Goal: Complete application form: Complete application form

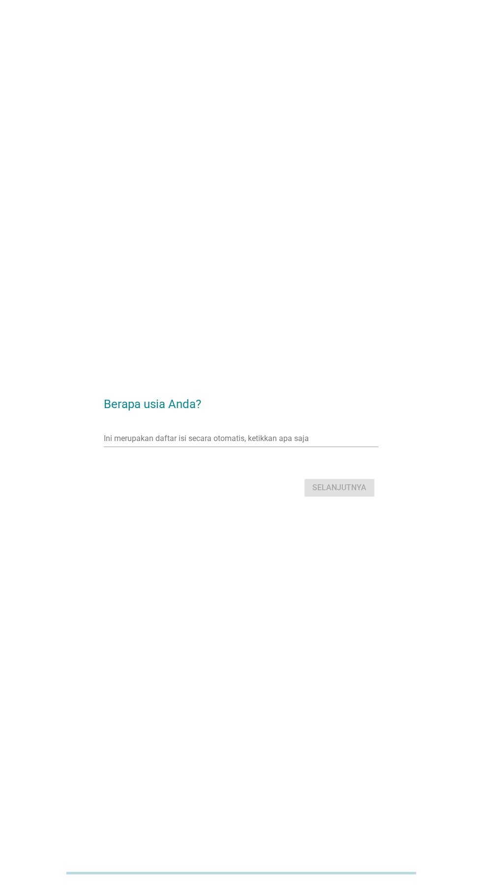
click at [282, 447] on input "Ini merupakan daftar isi secara otomatis, ketikkan apa saja" at bounding box center [234, 439] width 260 height 16
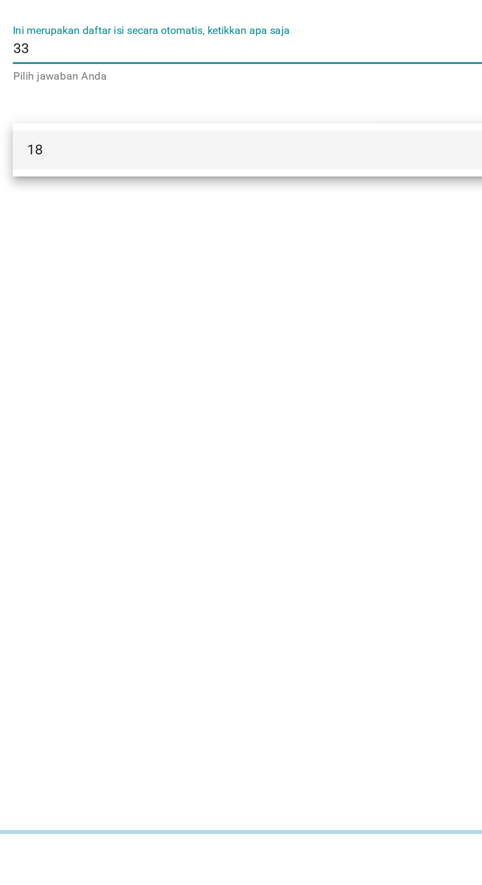
type input "33"
click at [302, 577] on div "Berapa usia Anda? Ini merupakan daftar isi secara otomatis, ketikkan apa saja 3…" at bounding box center [241, 442] width 482 height 885
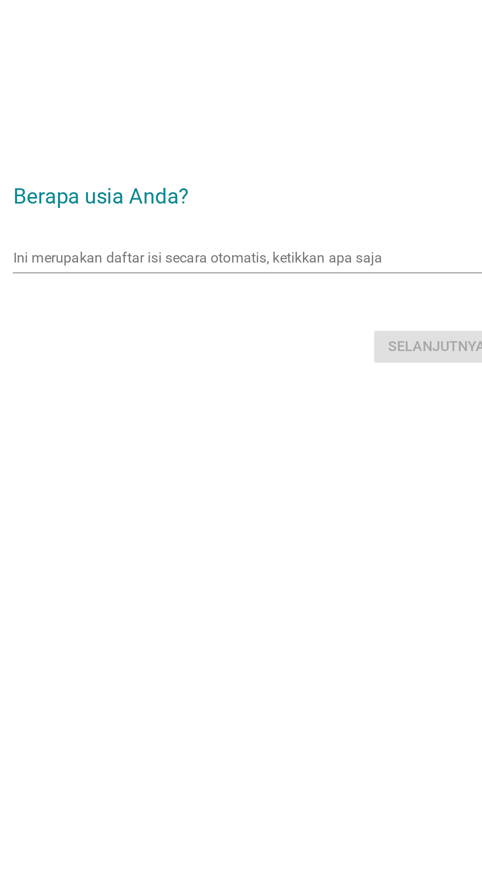
click at [262, 447] on input "Ini merupakan daftar isi secara otomatis, ketikkan apa saja" at bounding box center [234, 439] width 260 height 16
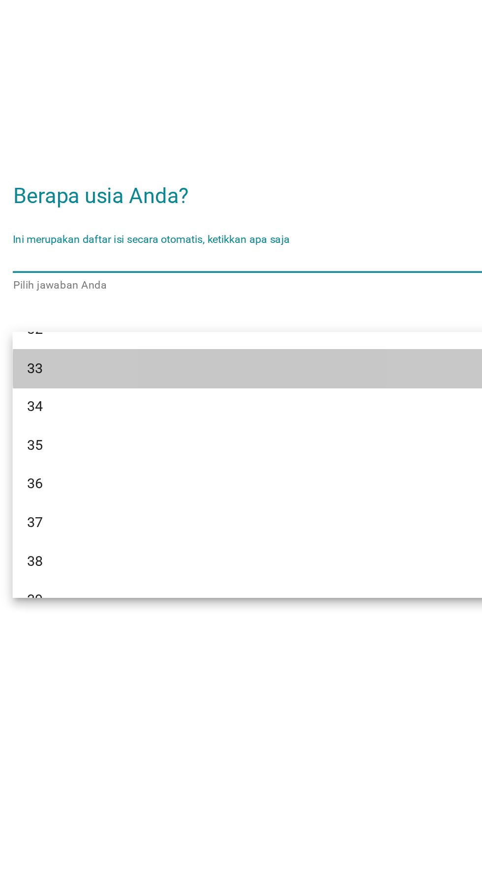
scroll to position [317, 0]
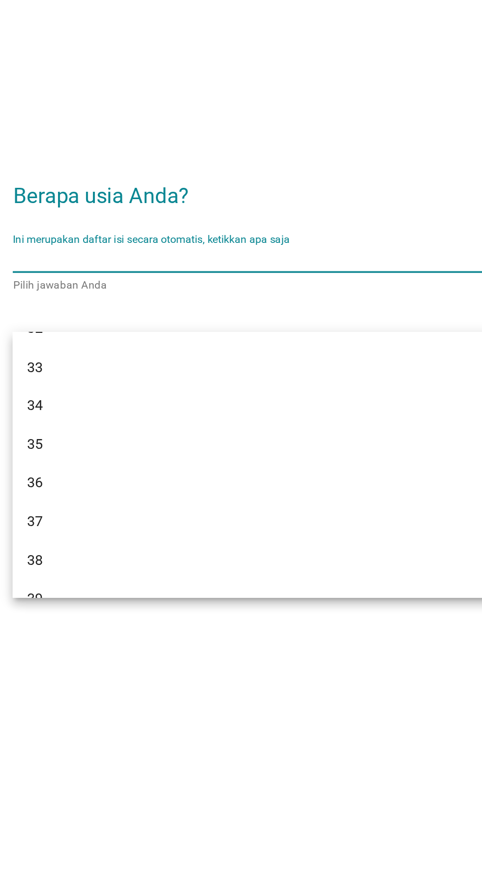
click at [199, 500] on div "33" at bounding box center [230, 499] width 237 height 12
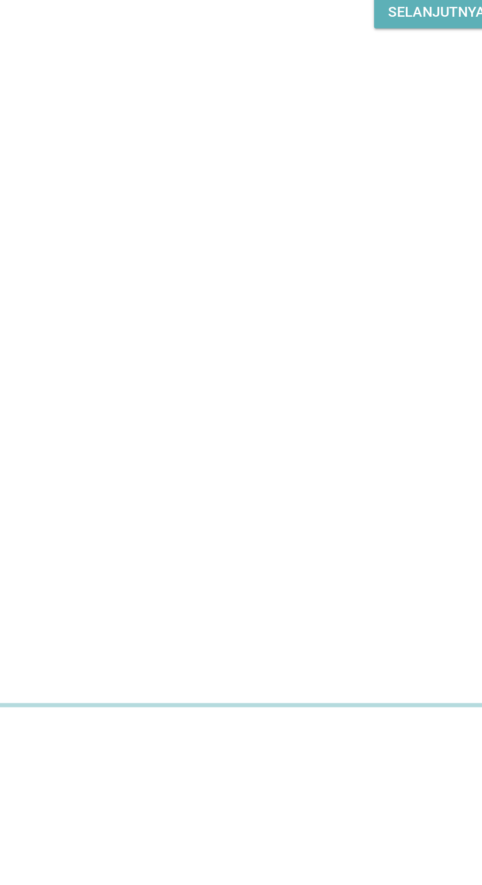
click at [344, 493] on font "Selanjutnya" at bounding box center [339, 487] width 54 height 9
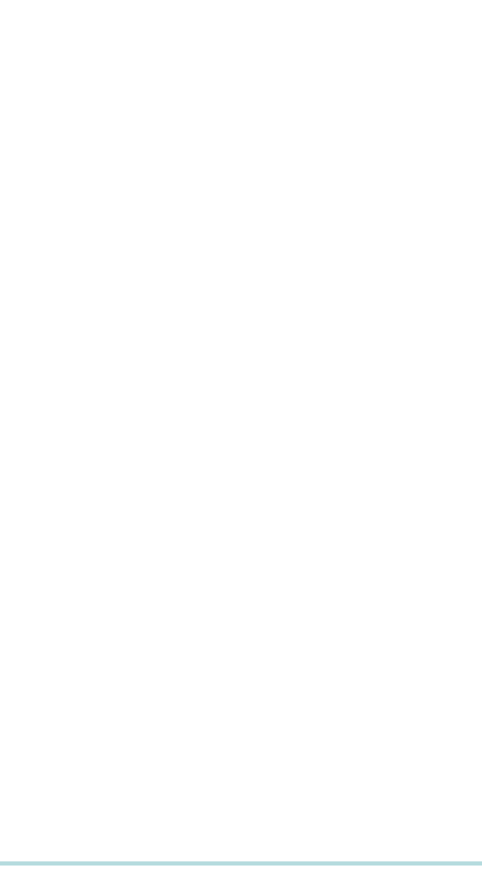
scroll to position [0, 0]
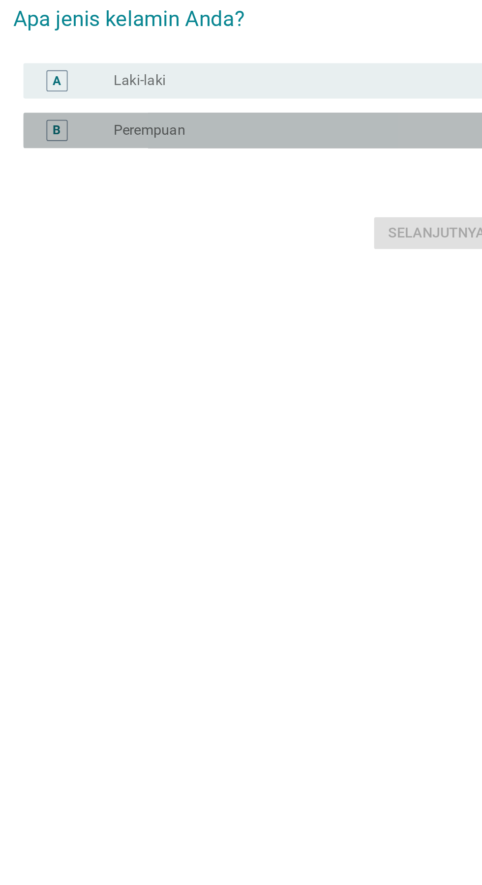
click at [265, 453] on div "tombol radio tidak dicentang Perempuan" at bounding box center [261, 449] width 203 height 10
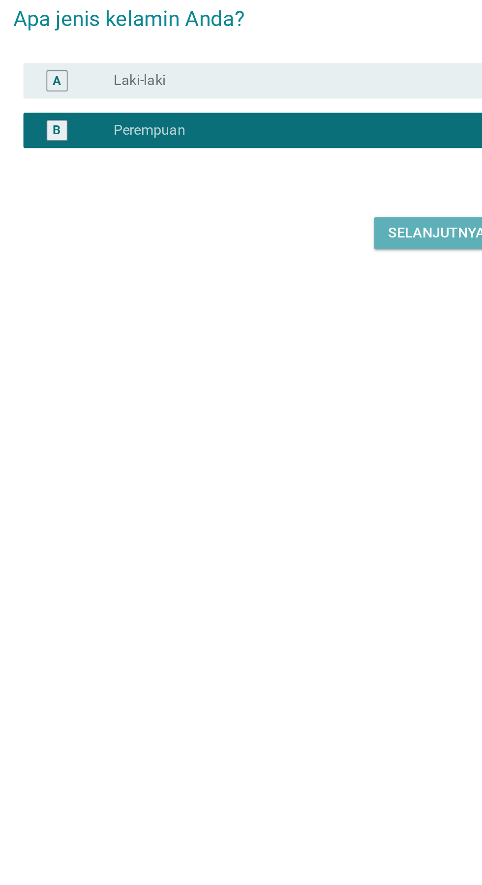
click at [342, 511] on font "Selanjutnya" at bounding box center [339, 506] width 54 height 12
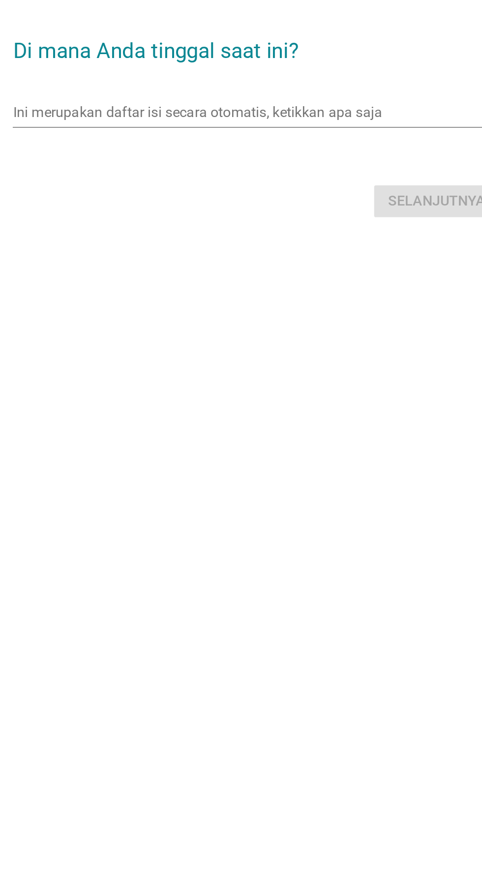
scroll to position [17, 0]
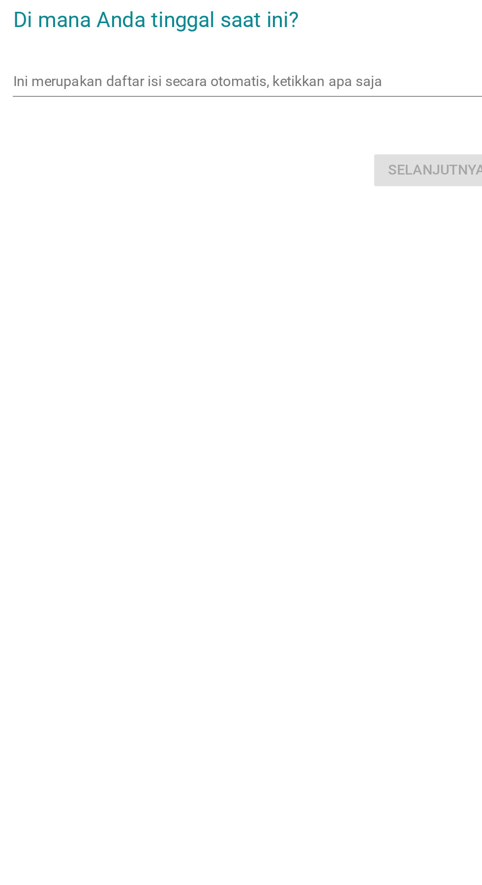
click at [270, 429] on input "Ini merupakan daftar isi secara otomatis, ketikkan apa saja" at bounding box center [234, 422] width 260 height 16
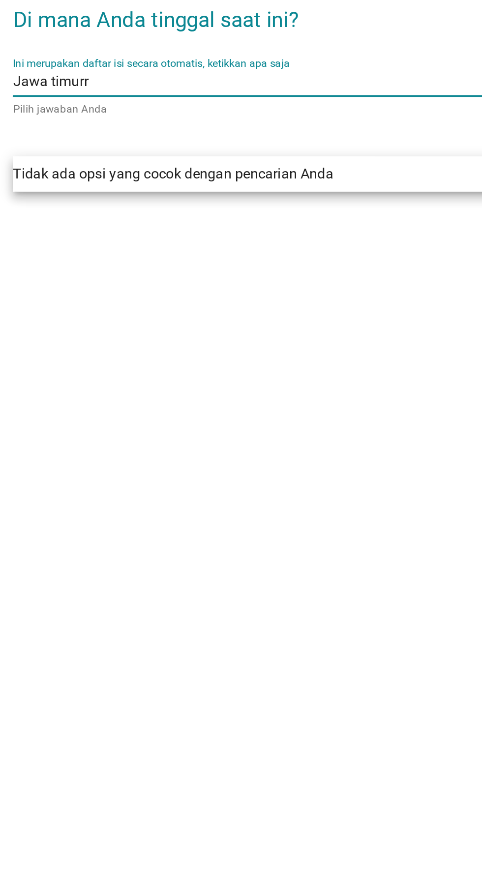
type input "[GEOGRAPHIC_DATA]"
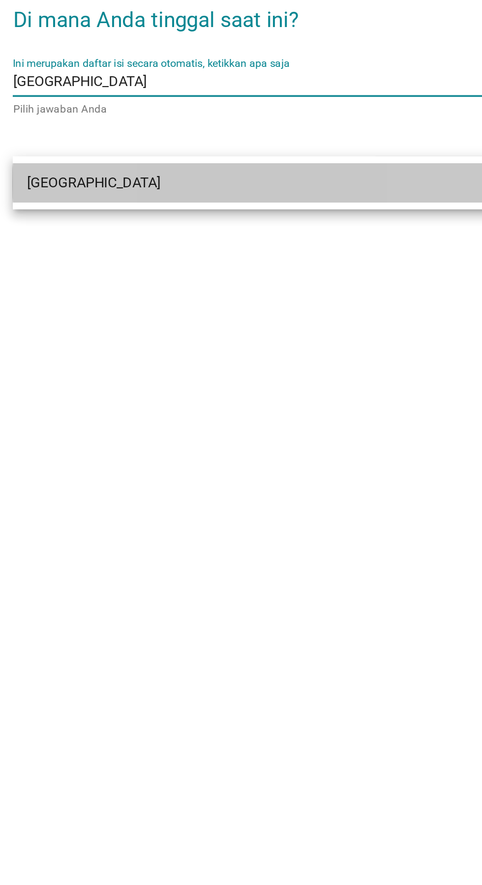
click at [293, 472] on div "[GEOGRAPHIC_DATA]" at bounding box center [230, 477] width 237 height 12
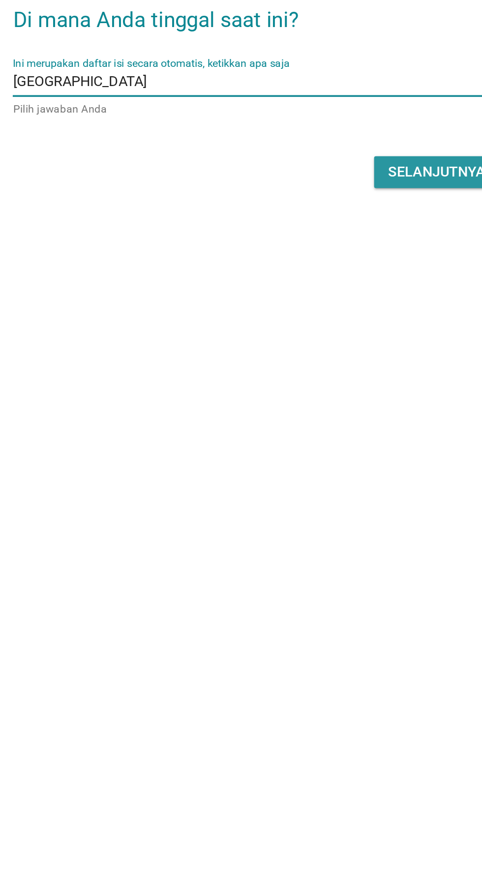
click at [341, 476] on font "Selanjutnya" at bounding box center [339, 471] width 54 height 9
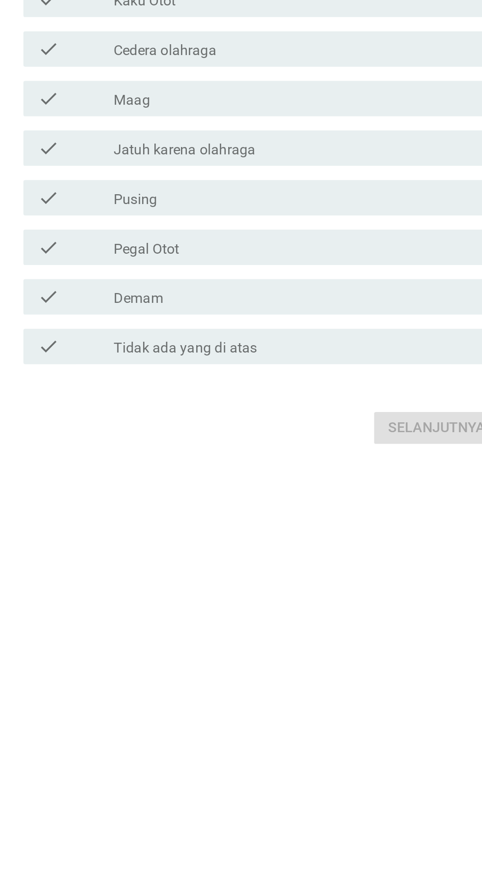
scroll to position [0, 0]
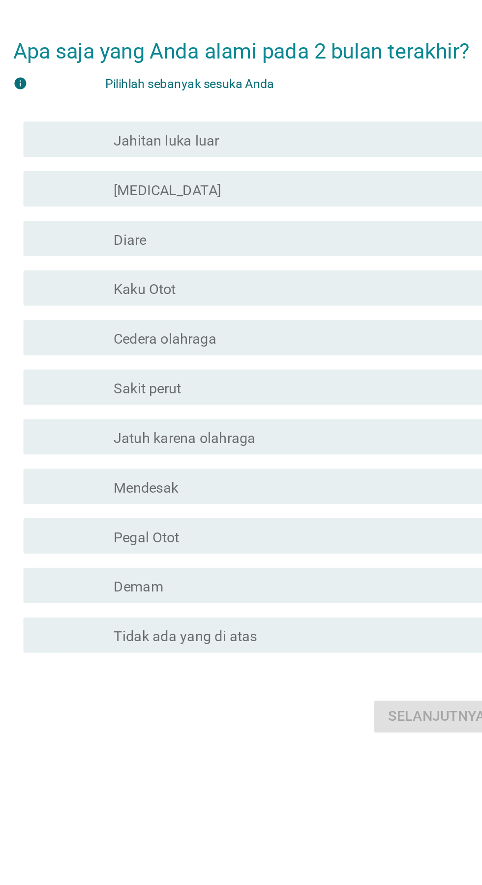
click at [281, 344] on div "garis besar kotak centang kosong [MEDICAL_DATA]" at bounding box center [265, 338] width 211 height 12
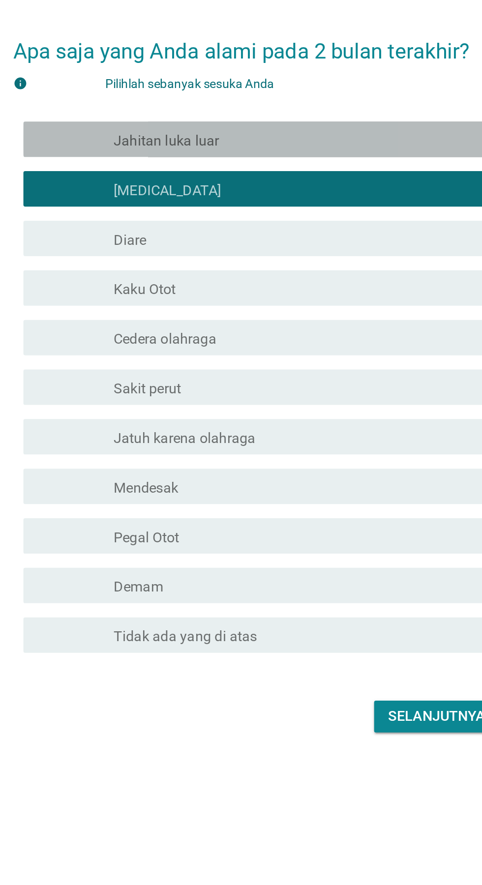
click at [300, 316] on div "garis besar kotak centang kosong Jahitan luka luar" at bounding box center [265, 310] width 211 height 12
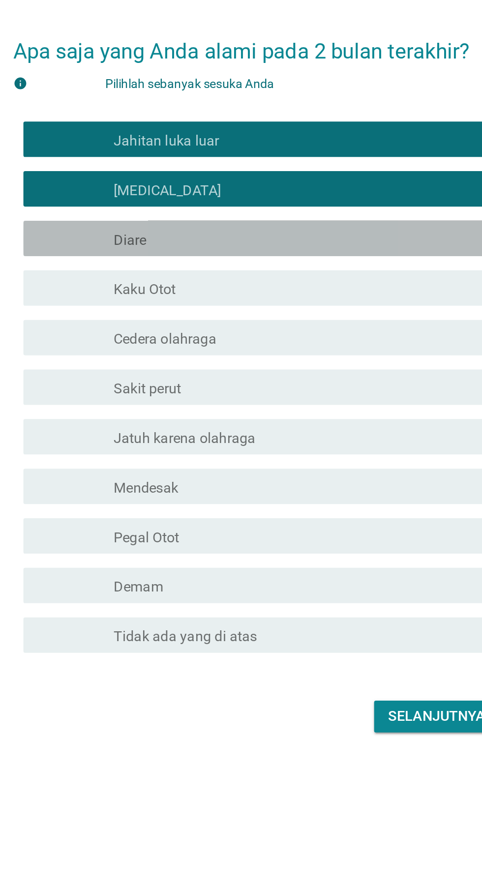
click at [271, 371] on div "garis besar kotak centang kosong Diare" at bounding box center [265, 366] width 211 height 12
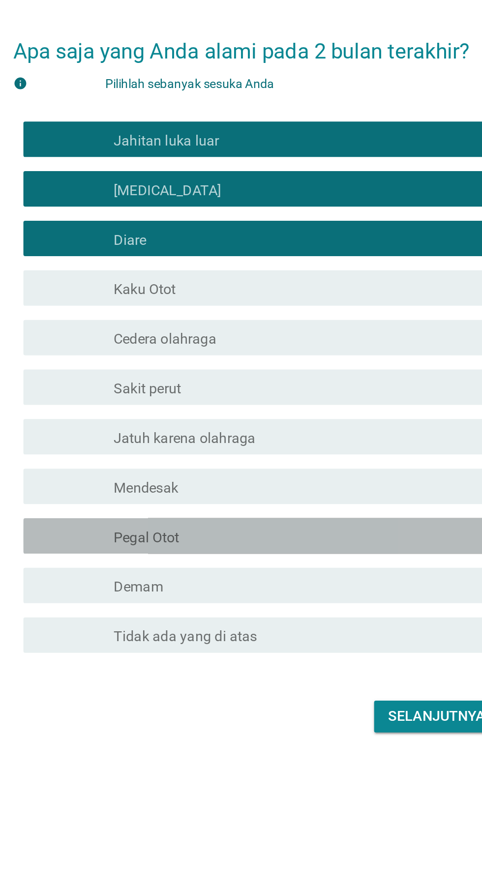
click at [248, 541] on div "memeriksa garis besar kotak centang kosong Pegal Otot" at bounding box center [244, 531] width 268 height 20
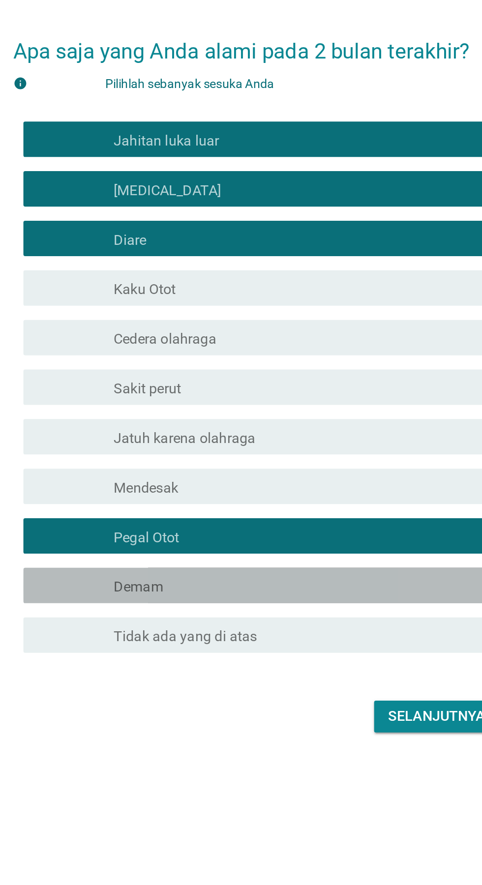
click at [244, 568] on div "memeriksa garis besar kotak centang kosong Demam" at bounding box center [244, 558] width 268 height 20
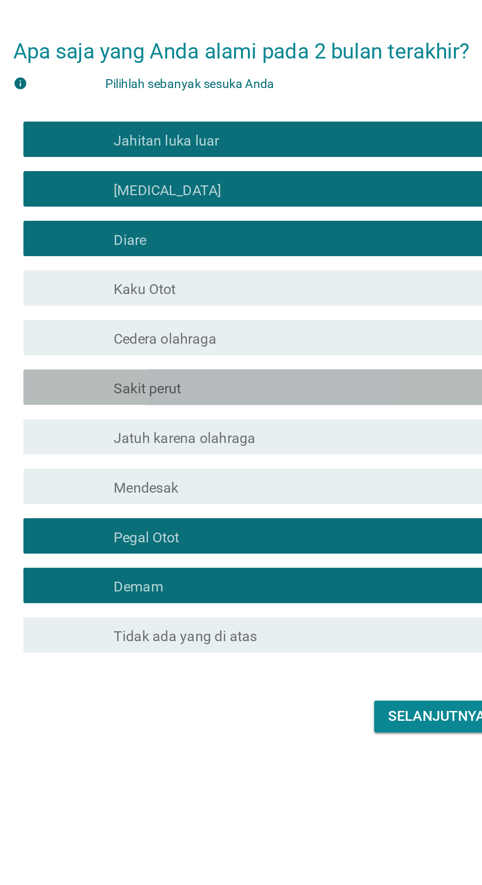
click at [286, 454] on div "garis besar kotak centang kosong Sakit perut" at bounding box center [265, 448] width 211 height 12
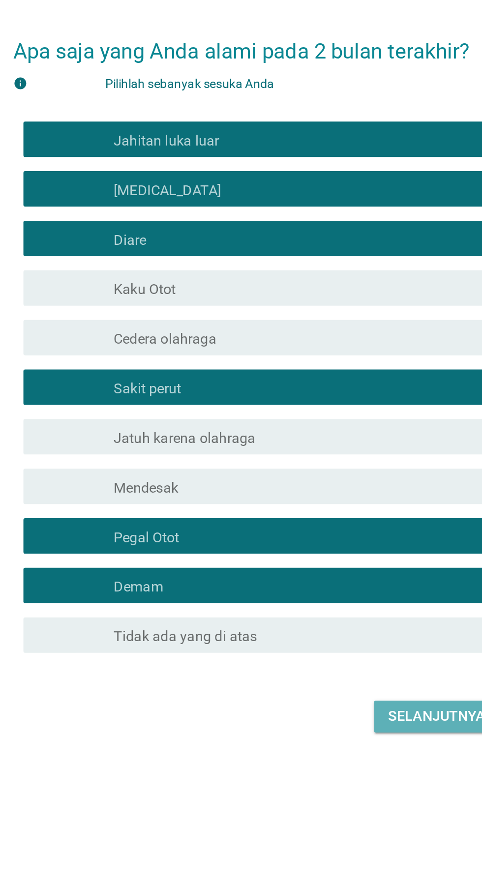
click at [339, 635] on font "Selanjutnya" at bounding box center [339, 630] width 54 height 9
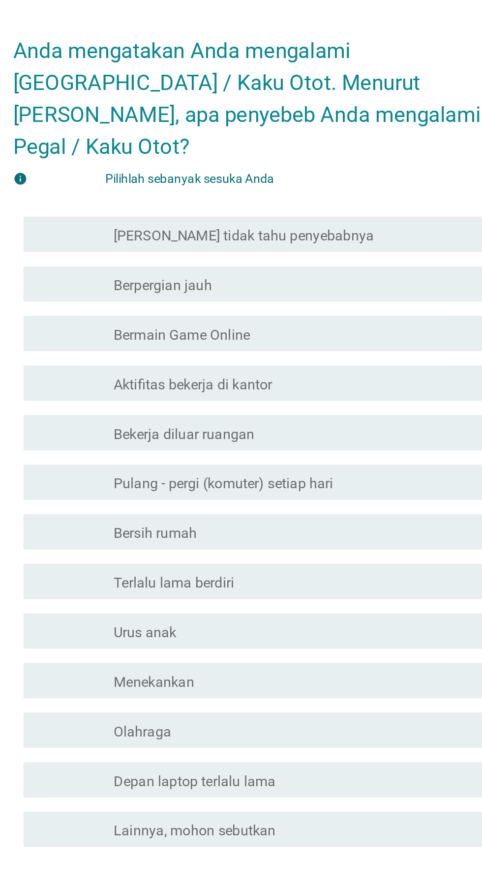
scroll to position [8, 0]
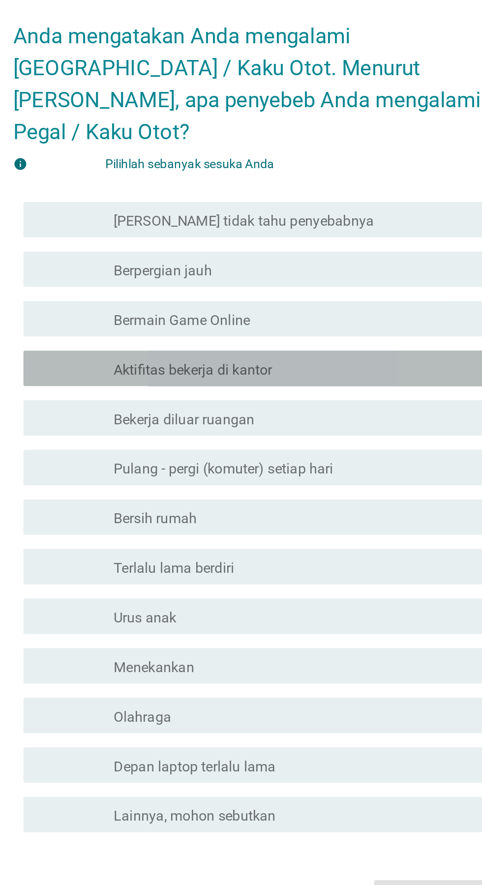
click at [291, 390] on div "garis besar kotak centang kosong Aktifitas bekerja di kantor" at bounding box center [265, 384] width 211 height 12
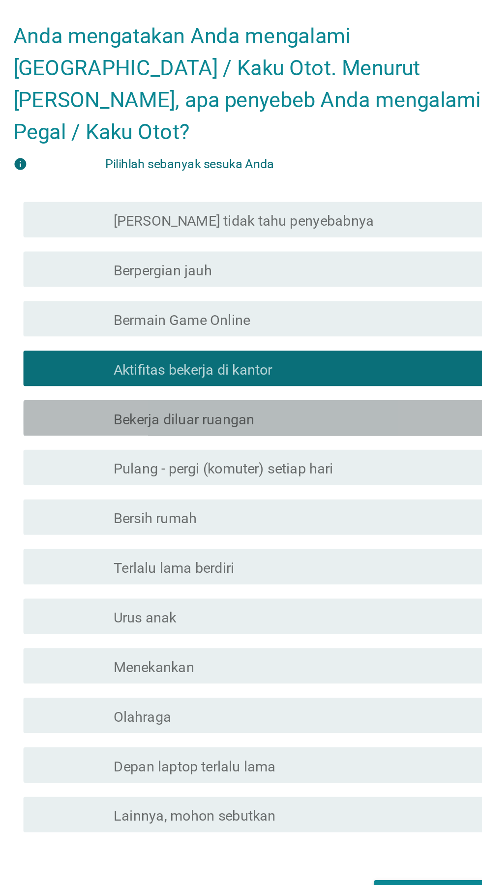
click at [277, 417] on div "garis besar kotak centang kosong Bekerja diluar ruangan" at bounding box center [265, 411] width 211 height 12
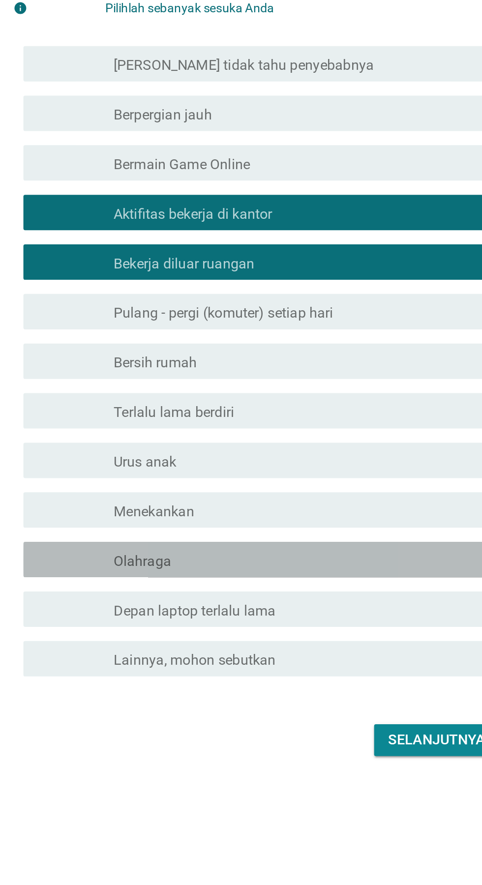
click at [283, 582] on div "garis besar kotak centang kosong Olahraga" at bounding box center [265, 577] width 211 height 12
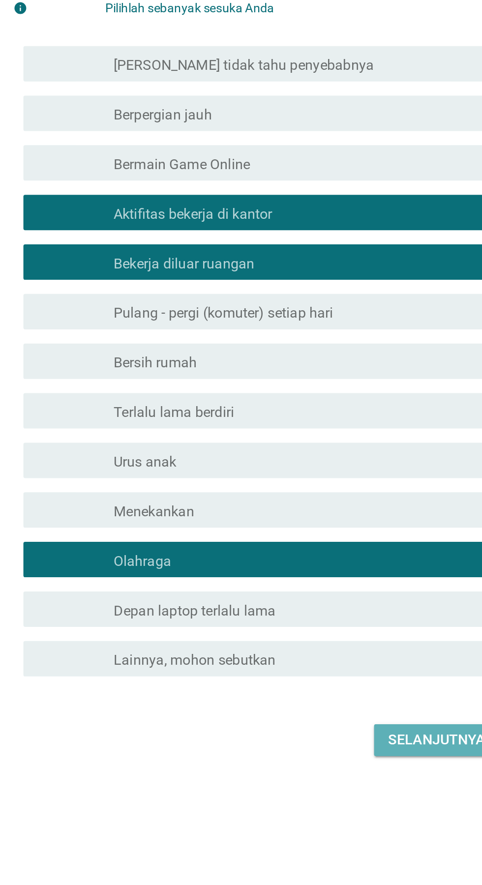
click at [341, 683] on font "Selanjutnya" at bounding box center [339, 677] width 54 height 12
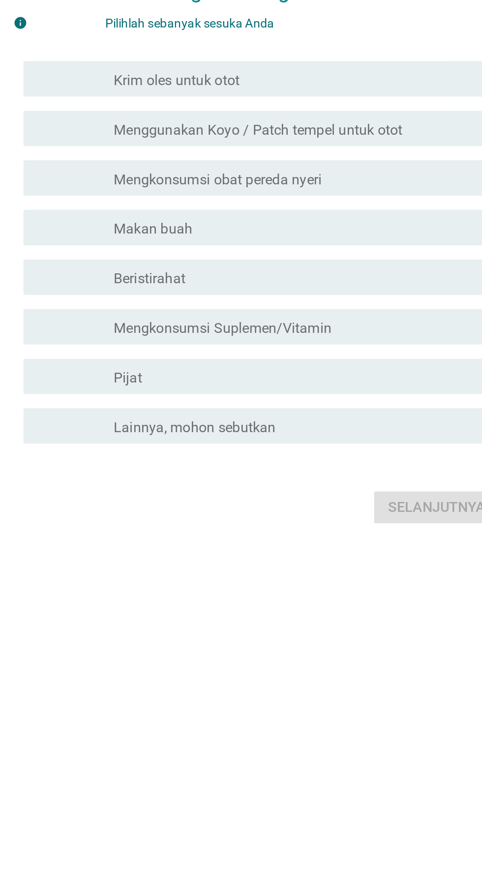
scroll to position [24, 0]
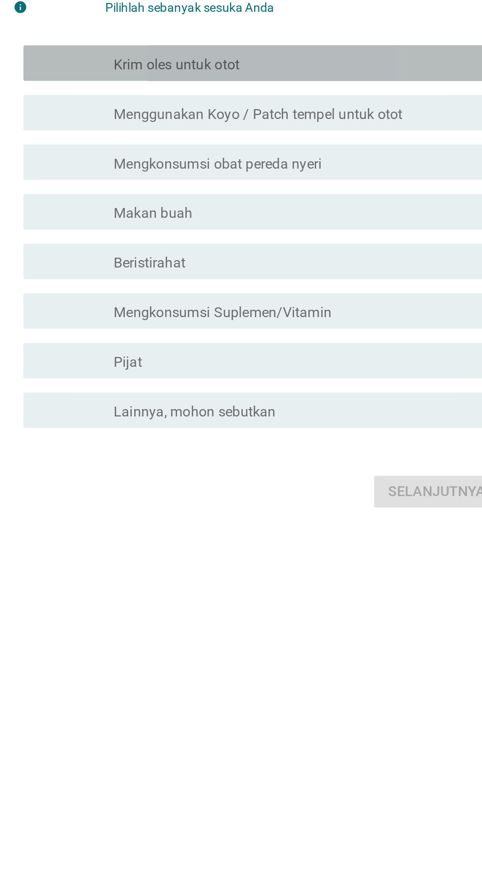
click at [309, 351] on div "garis besar kotak centang kosong Krim oles untuk otot" at bounding box center [265, 345] width 211 height 12
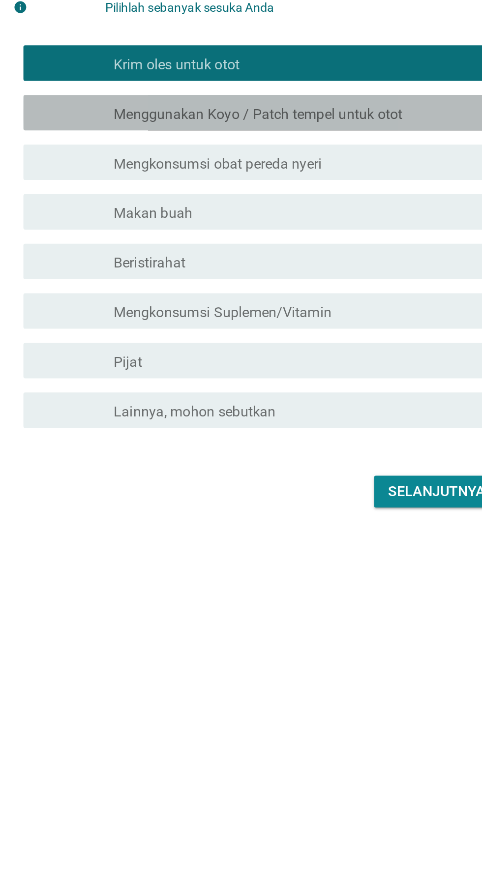
click at [316, 378] on font "Menggunakan Koyo / Patch tempel untuk otot" at bounding box center [240, 373] width 160 height 9
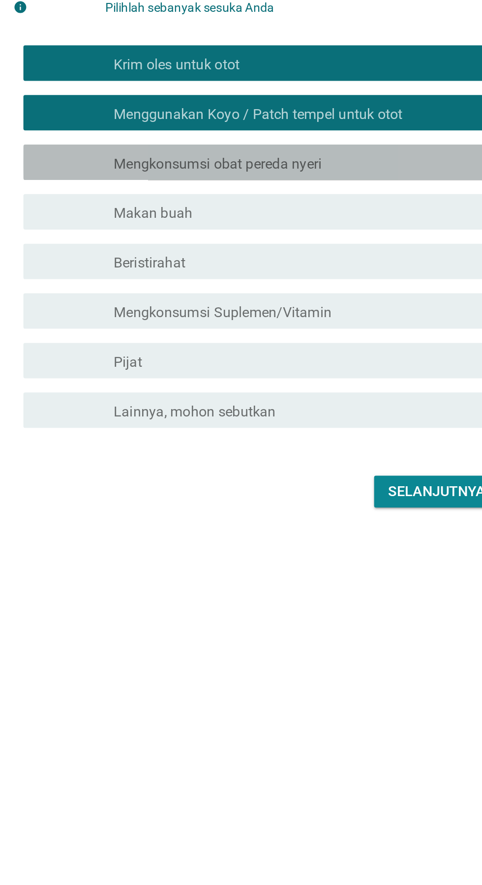
click at [303, 406] on div "garis besar kotak centang kosong Mengkonsumsi obat pereda nyeri" at bounding box center [265, 400] width 211 height 12
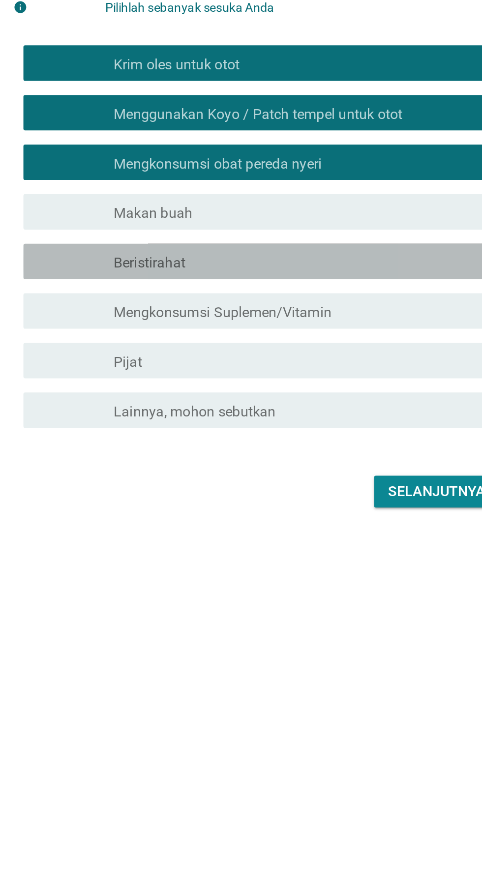
click at [289, 461] on div "garis besar kotak centang kosong Beristirahat" at bounding box center [265, 456] width 211 height 12
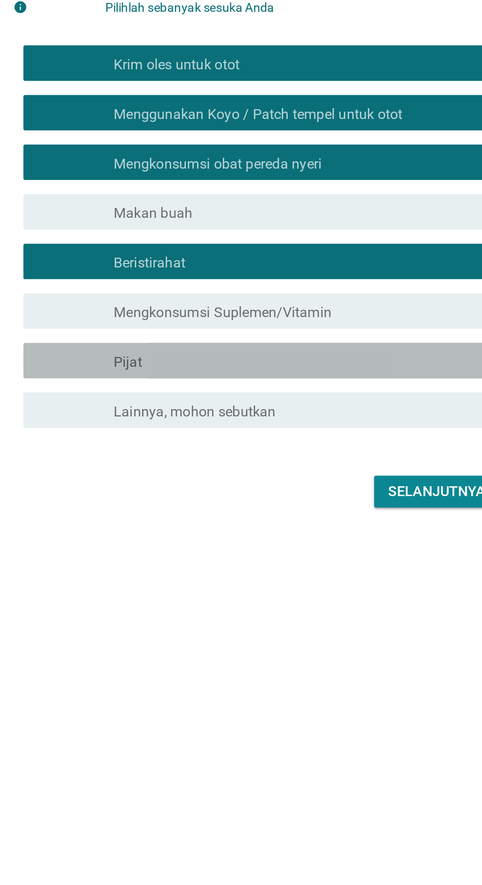
click at [290, 516] on div "garis besar kotak centang kosong Pijat" at bounding box center [265, 511] width 211 height 12
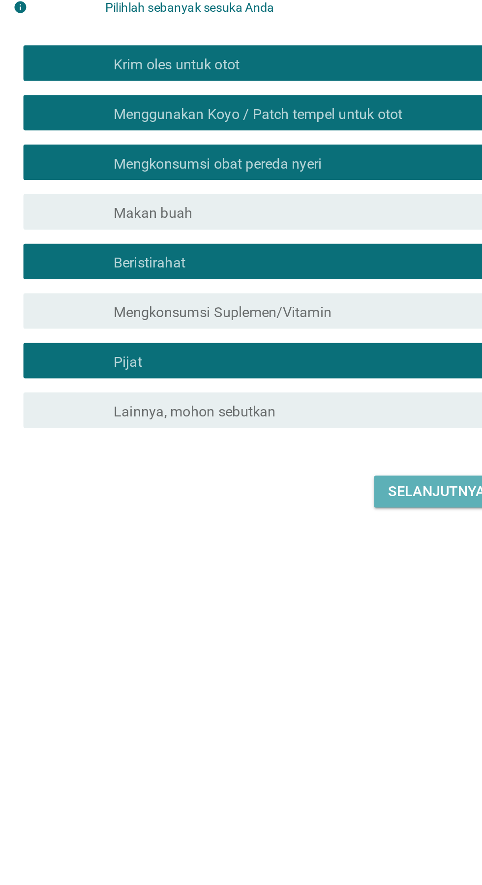
click at [338, 588] on font "Selanjutnya" at bounding box center [339, 582] width 54 height 9
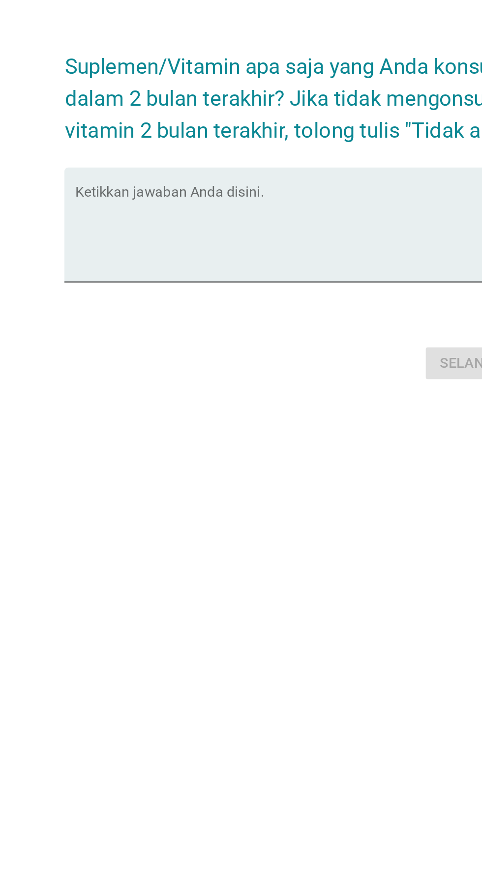
click at [239, 459] on textarea "Ketikkan jawaban Anda disini." at bounding box center [244, 434] width 268 height 52
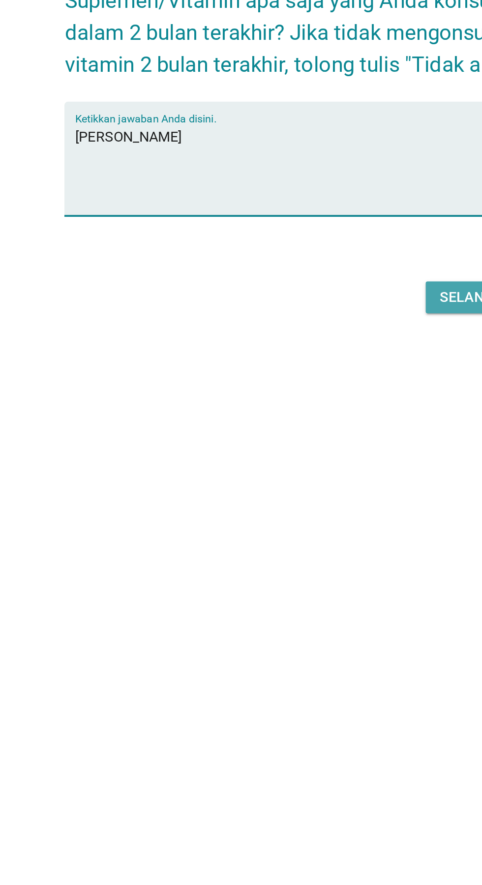
type textarea "[PERSON_NAME]"
click at [304, 513] on button "Selanjutnya" at bounding box center [339, 505] width 70 height 18
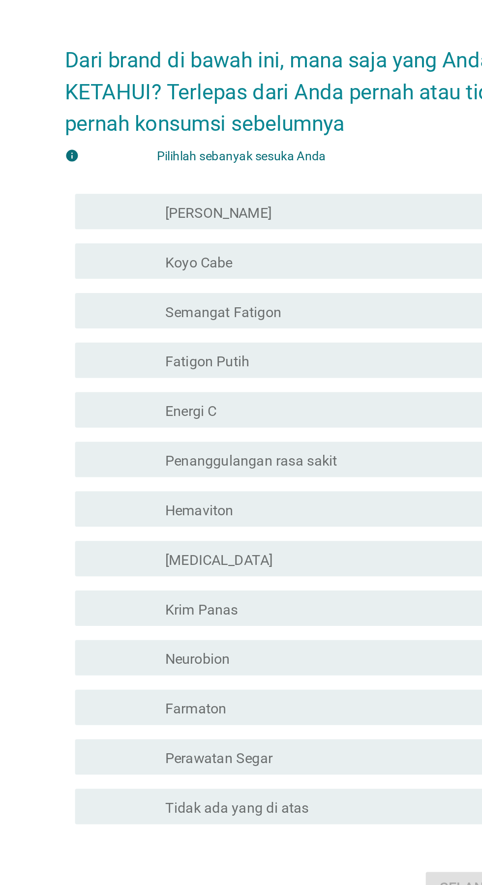
scroll to position [8, 0]
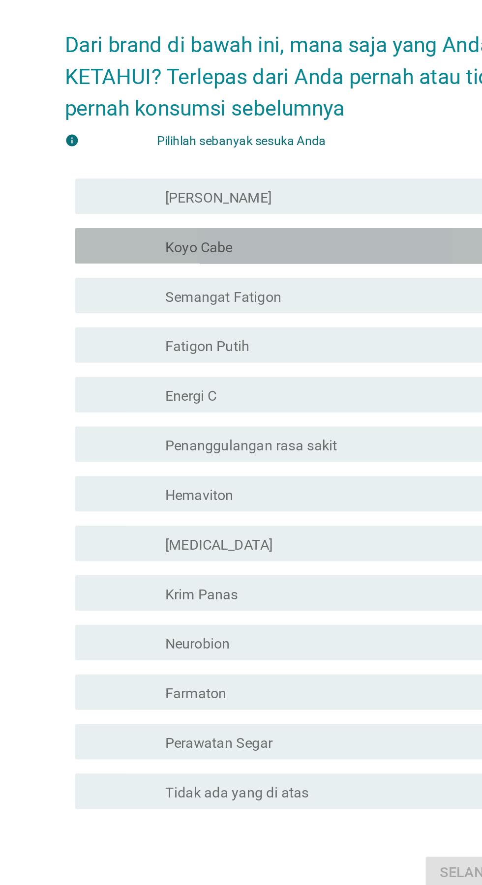
click at [272, 326] on div "garis besar kotak centang kosong Koyo Cabe" at bounding box center [265, 320] width 211 height 12
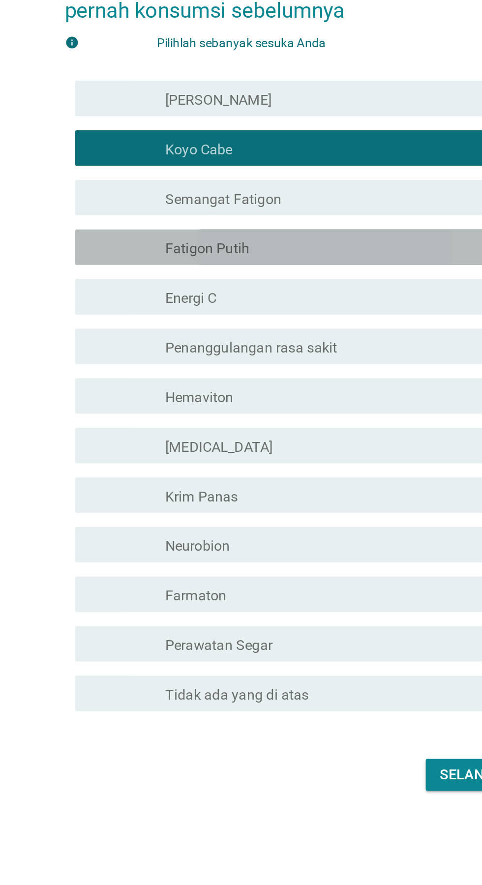
click at [283, 381] on div "garis besar kotak centang kosong Fatigon Putih" at bounding box center [265, 375] width 211 height 12
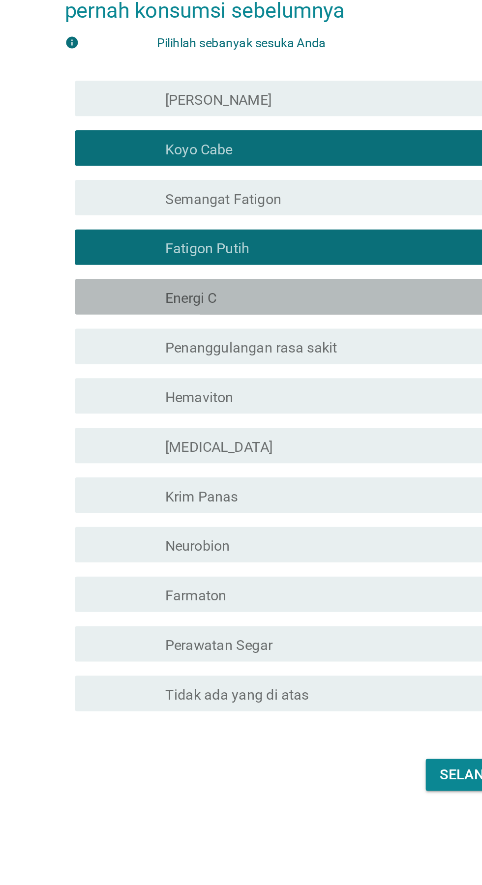
click at [262, 412] on div "memeriksa garis besar kotak centang kosong Energi C" at bounding box center [244, 402] width 268 height 20
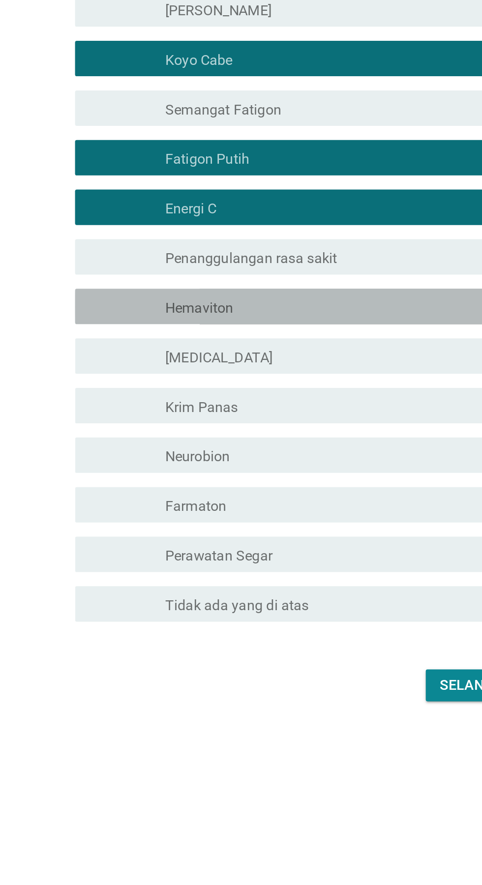
click at [264, 467] on div "memeriksa garis besar kotak centang kosong Hemaviton" at bounding box center [244, 458] width 268 height 20
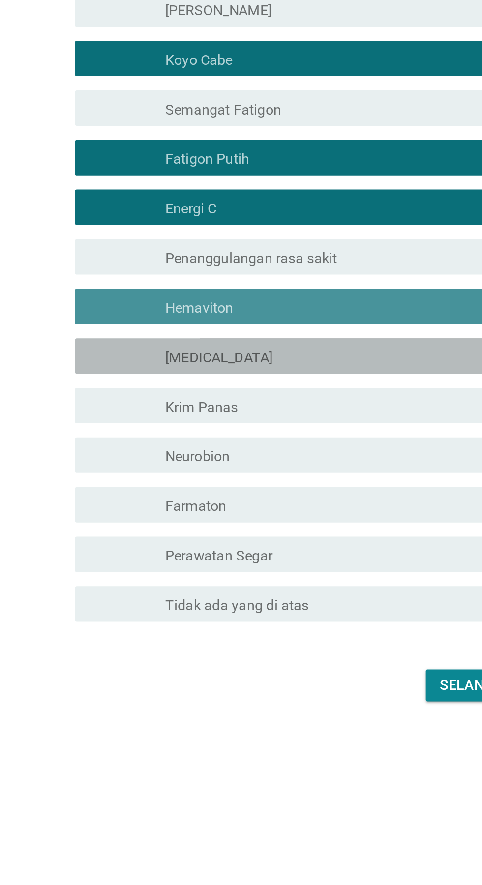
click at [248, 491] on div "garis besar kotak centang kosong [MEDICAL_DATA]" at bounding box center [265, 485] width 211 height 12
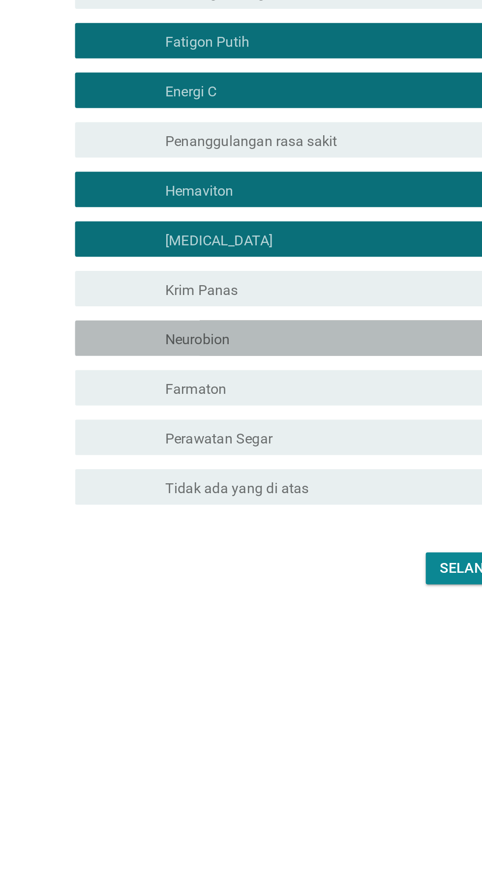
click at [251, 550] on div "memeriksa garis besar kotak centang kosong Neurobion" at bounding box center [244, 540] width 268 height 20
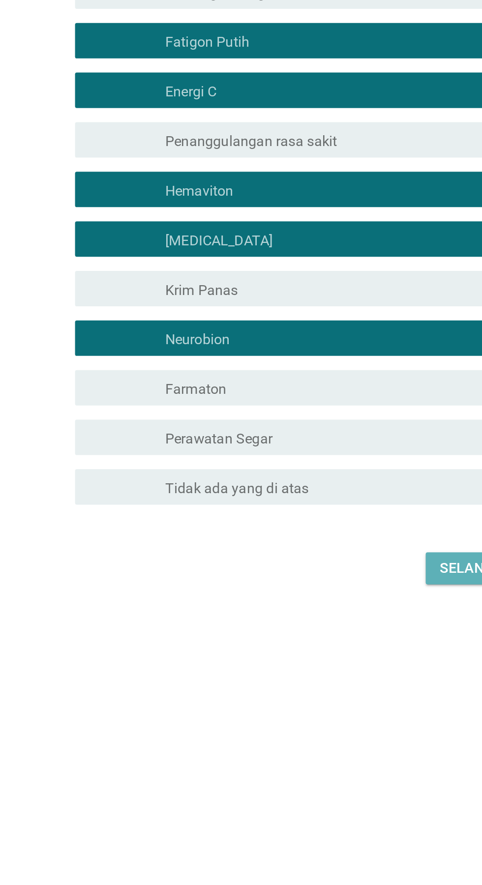
click at [323, 672] on font "Selanjutnya" at bounding box center [339, 667] width 54 height 9
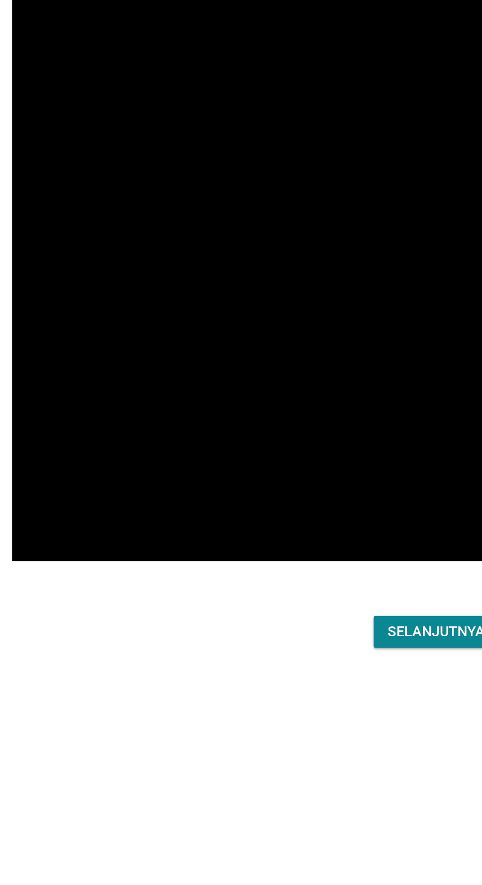
scroll to position [15, 0]
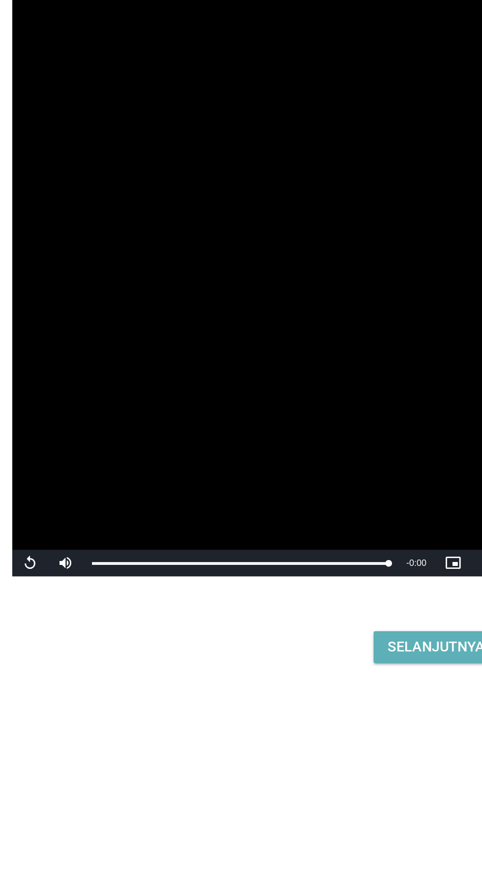
click at [344, 685] on font "Selanjutnya" at bounding box center [339, 680] width 54 height 9
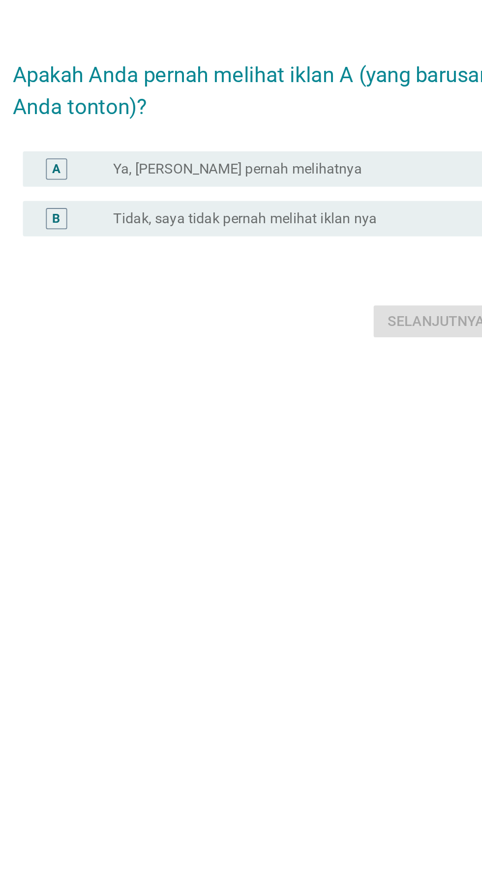
scroll to position [0, 0]
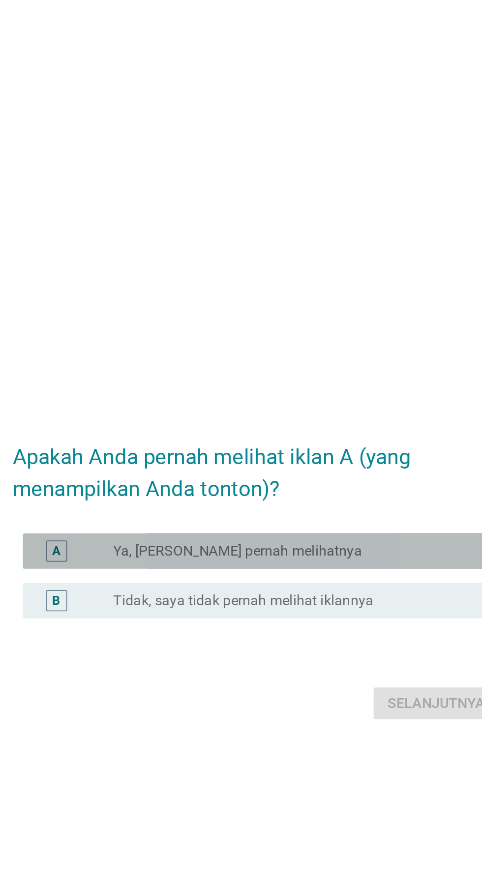
click at [298, 435] on div "tombol radio tidak dicentang Ya, [PERSON_NAME] pernah melihatnya" at bounding box center [261, 430] width 203 height 10
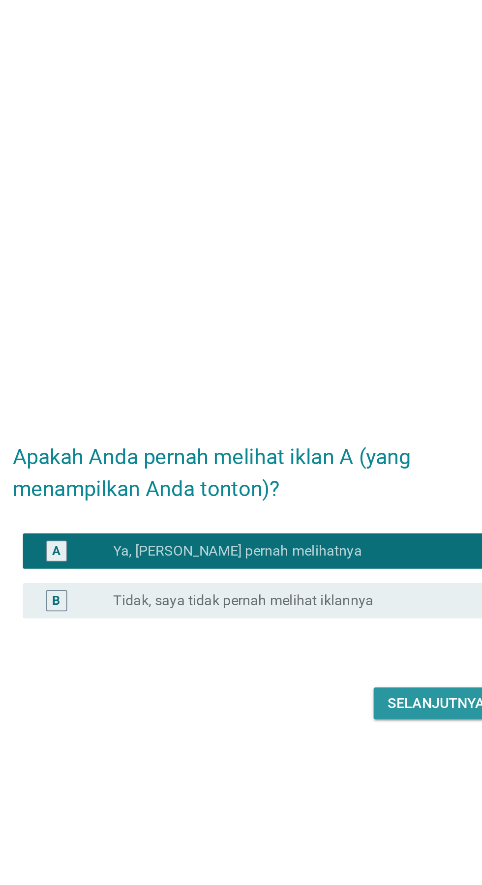
click at [330, 519] on font "Selanjutnya" at bounding box center [339, 514] width 54 height 9
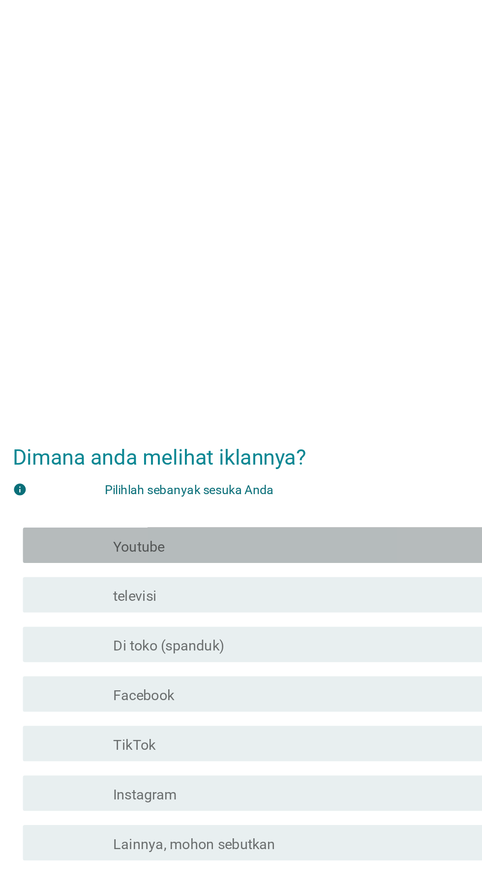
click at [259, 371] on div "garis besar kotak centang kosong Youtube" at bounding box center [265, 366] width 211 height 12
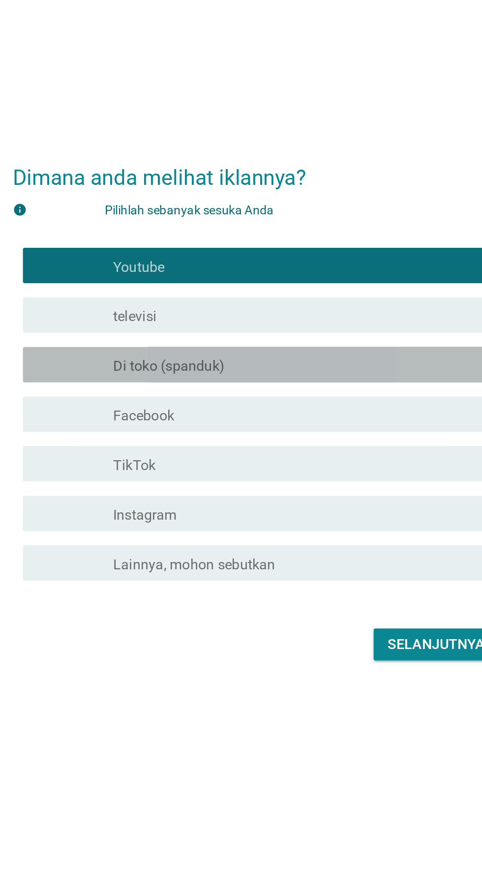
scroll to position [24, 0]
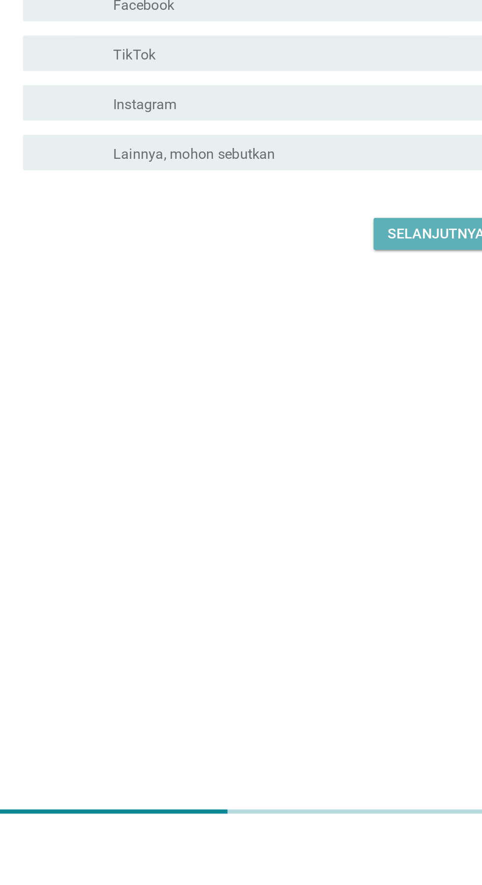
click at [339, 557] on font "Selanjutnya" at bounding box center [339, 551] width 54 height 9
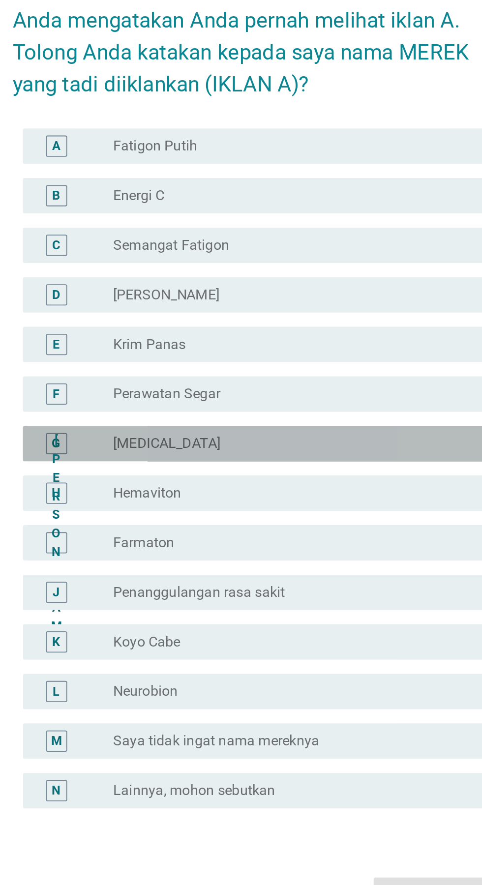
scroll to position [69, 0]
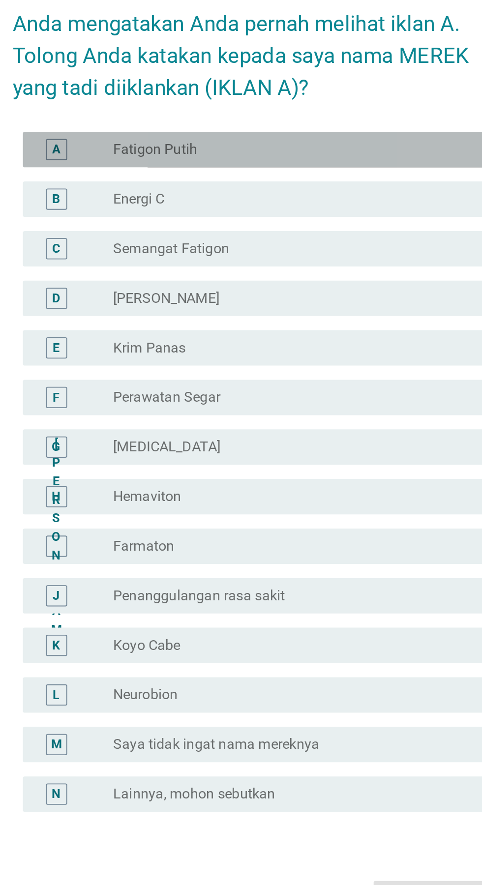
click at [307, 244] on div "tombol radio tidak dicentang Fatigon Putih" at bounding box center [261, 249] width 203 height 10
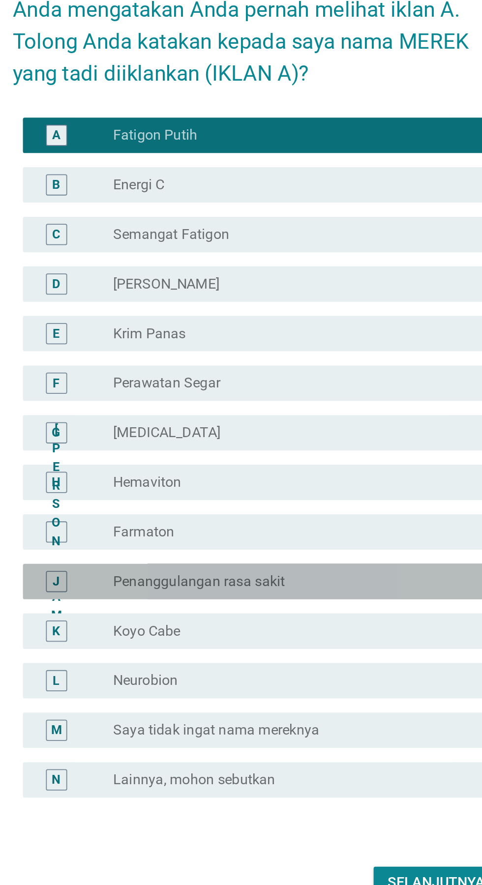
scroll to position [59, 0]
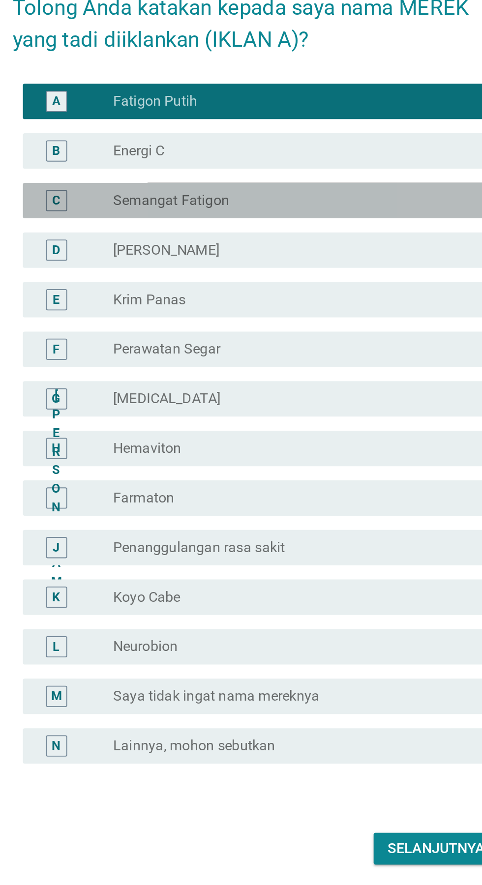
click at [275, 303] on div "tombol radio tidak dicentang Semangat Fatigon" at bounding box center [261, 305] width 203 height 10
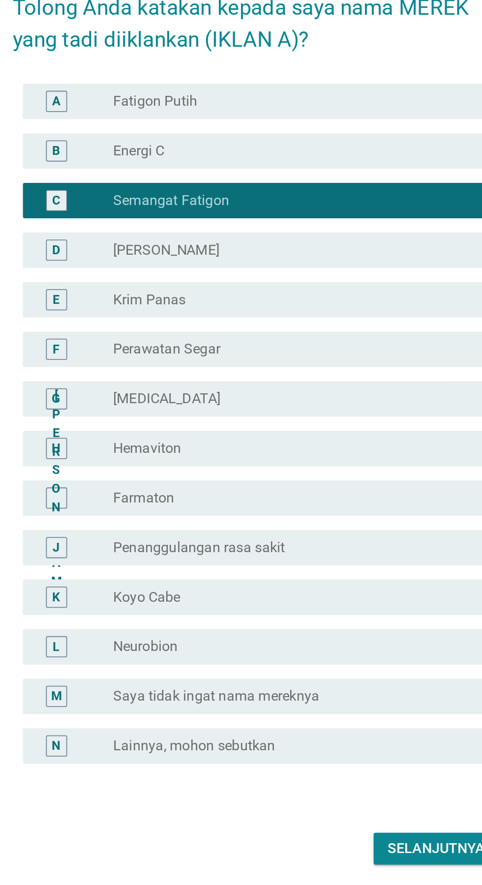
scroll to position [24, 0]
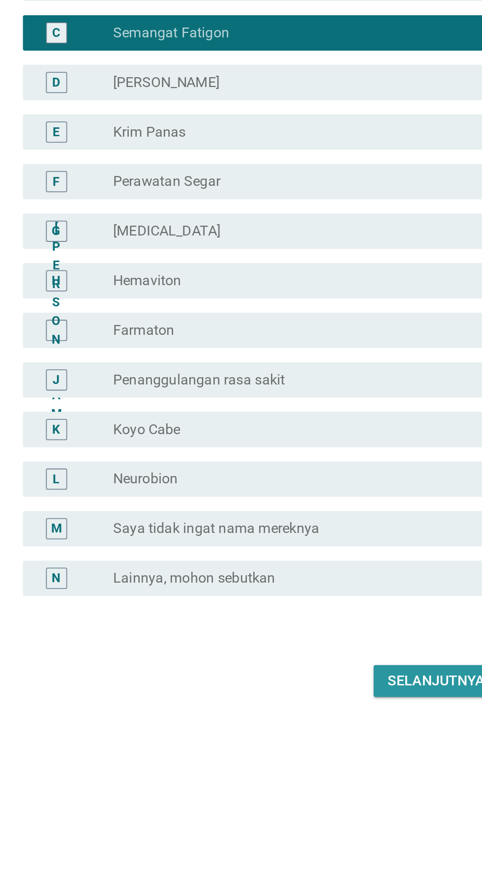
click at [334, 669] on font "Selanjutnya" at bounding box center [339, 664] width 54 height 9
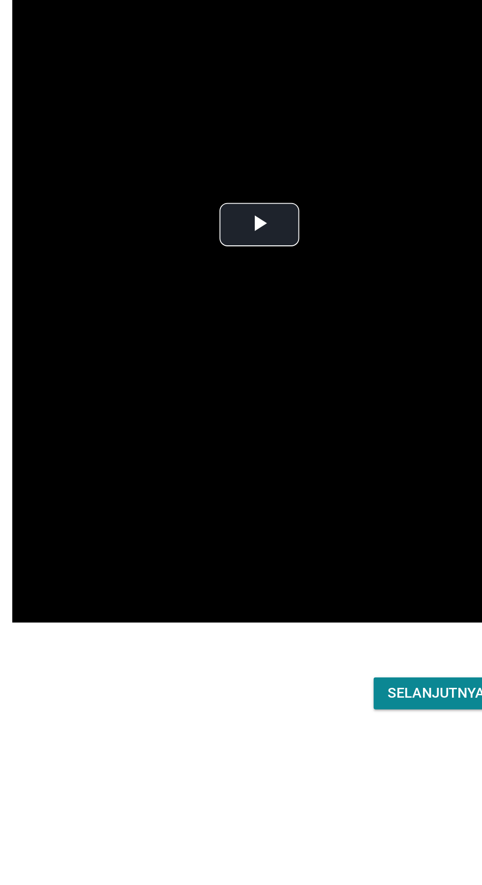
scroll to position [23, 0]
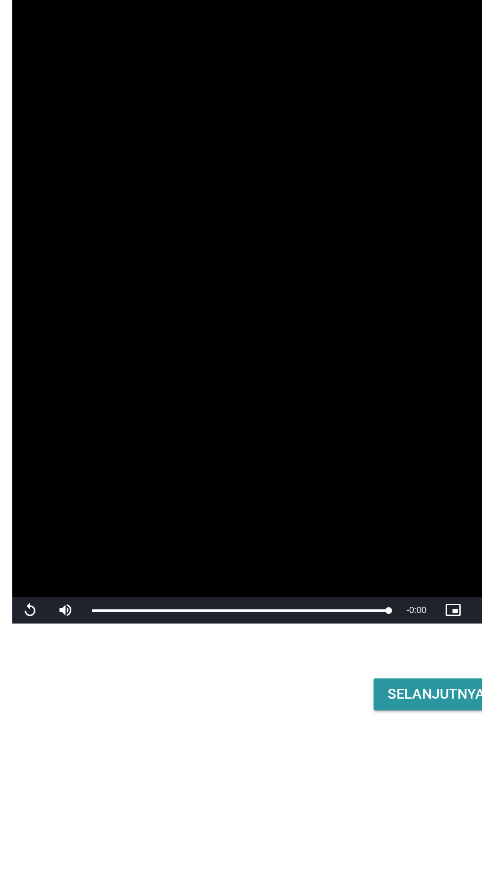
click at [338, 677] on font "Selanjutnya" at bounding box center [339, 671] width 54 height 9
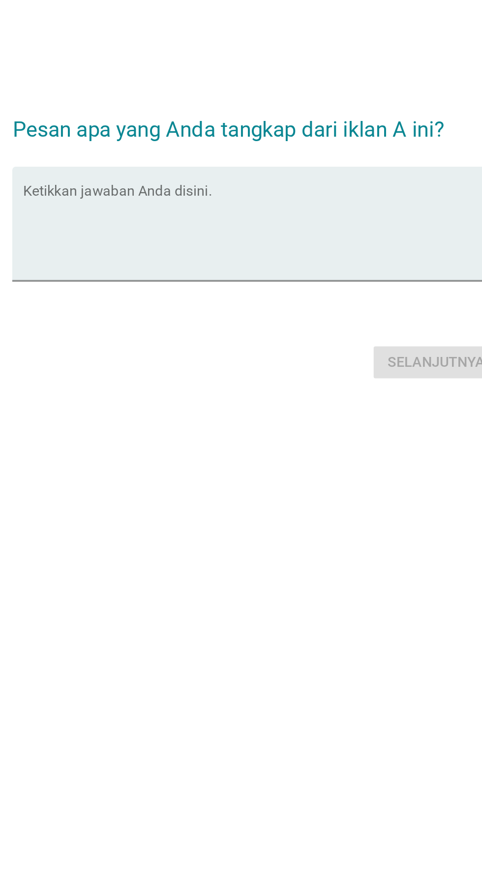
scroll to position [0, 0]
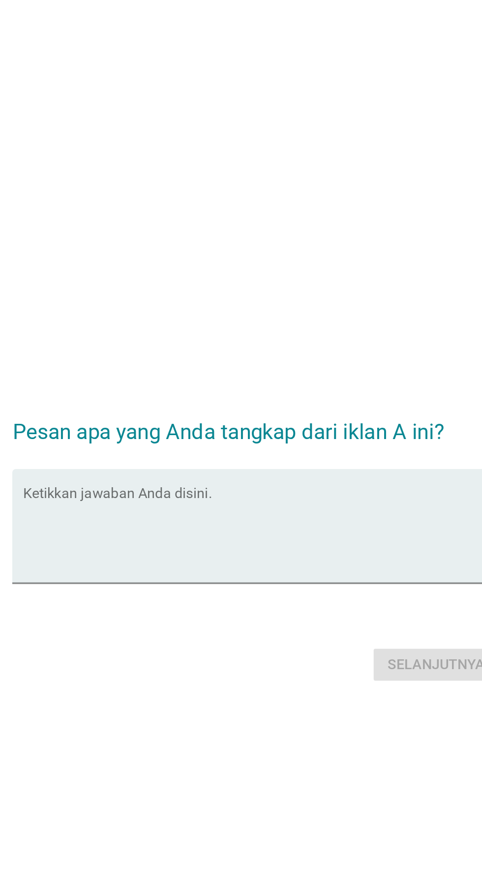
click at [252, 451] on textarea "Ketikkan jawaban Anda disini." at bounding box center [244, 440] width 268 height 52
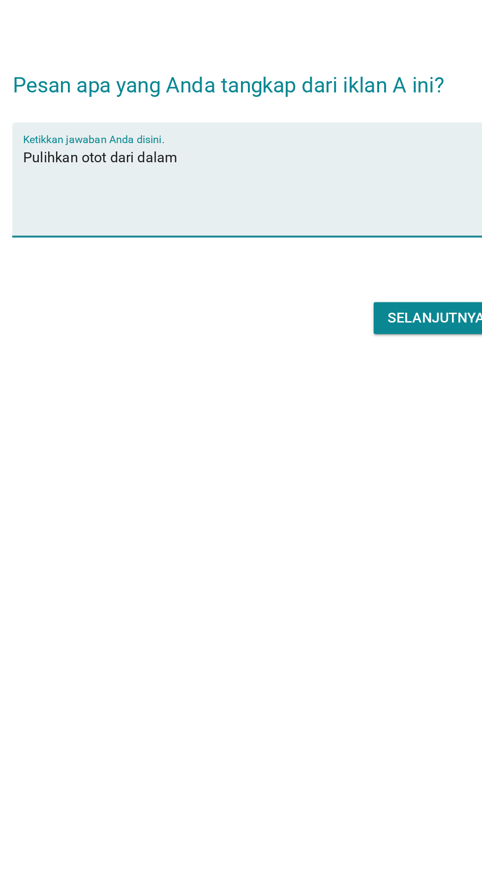
type textarea "Pulihkan otot dari dalam"
click at [338, 515] on font "Selanjutnya" at bounding box center [339, 510] width 54 height 9
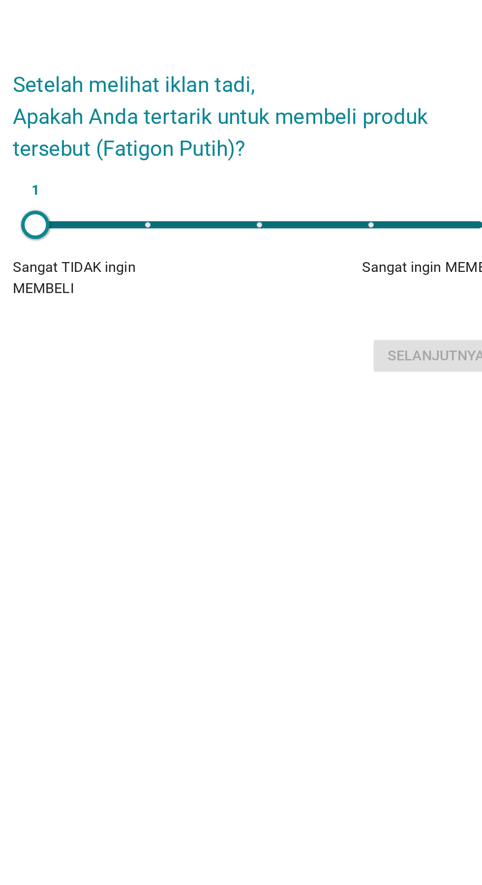
scroll to position [8, 0]
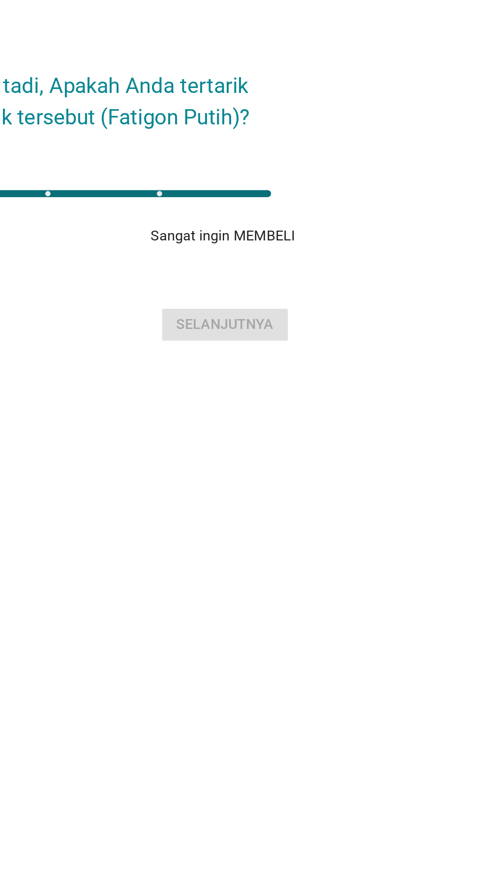
click at [365, 441] on div "1" at bounding box center [241, 431] width 264 height 20
type input "5"
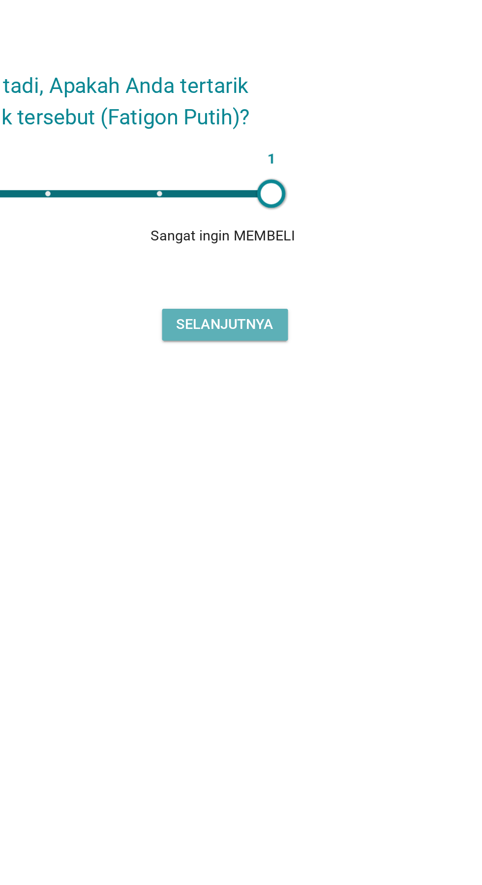
click at [357, 509] on font "Selanjutnya" at bounding box center [339, 503] width 54 height 9
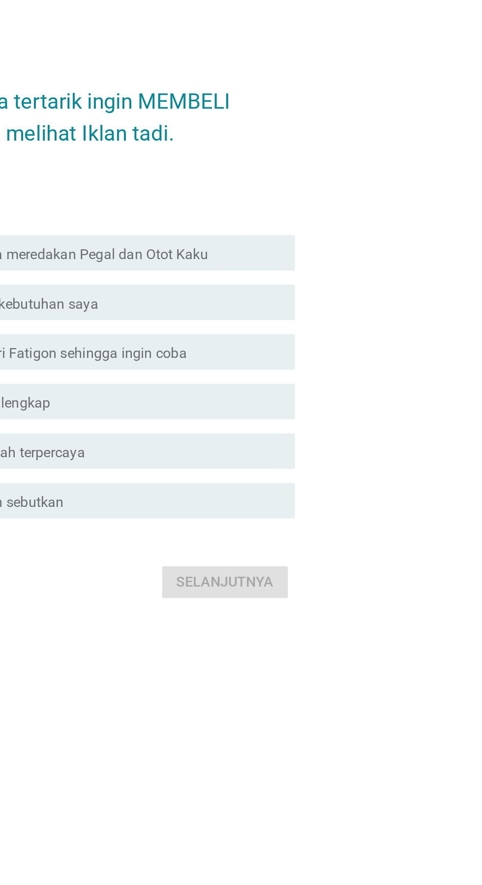
scroll to position [9, 0]
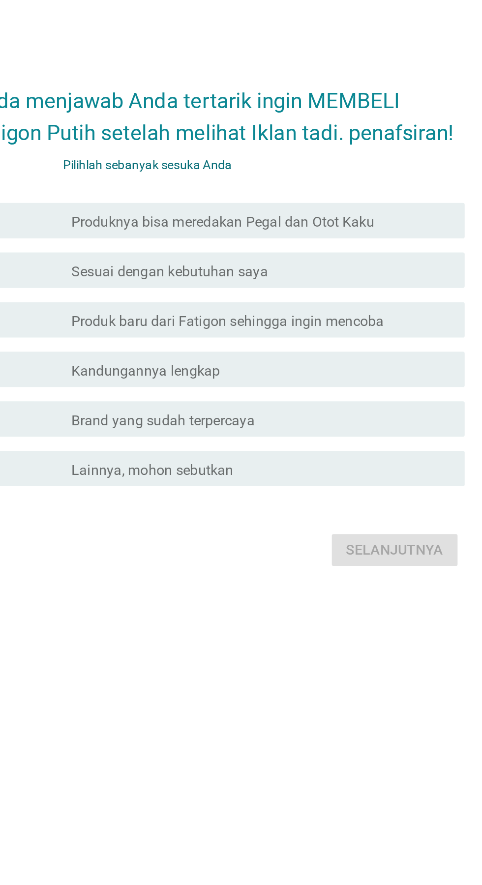
click at [325, 385] on font "Produknya bisa meredakan Pegal dan Otot Kaku" at bounding box center [244, 379] width 168 height 9
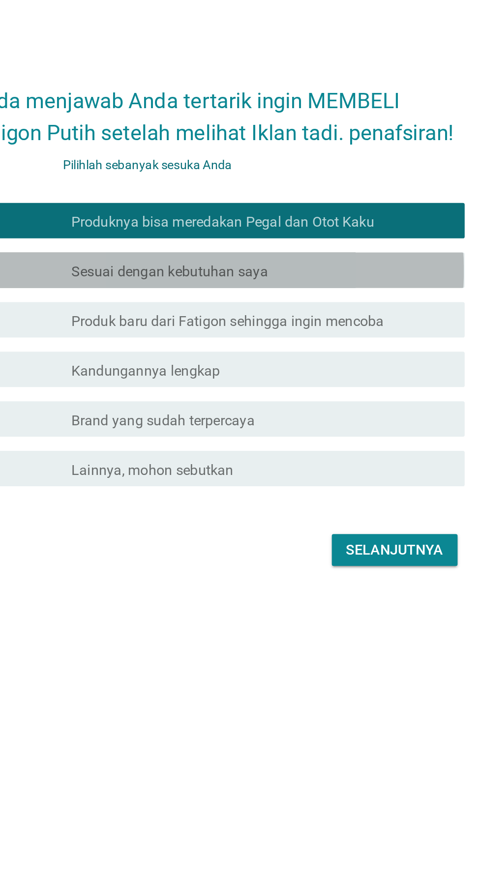
click at [312, 417] on div "memeriksa garis besar kotak centang kosong Sesuai dengan kebutuhan saya" at bounding box center [244, 407] width 268 height 20
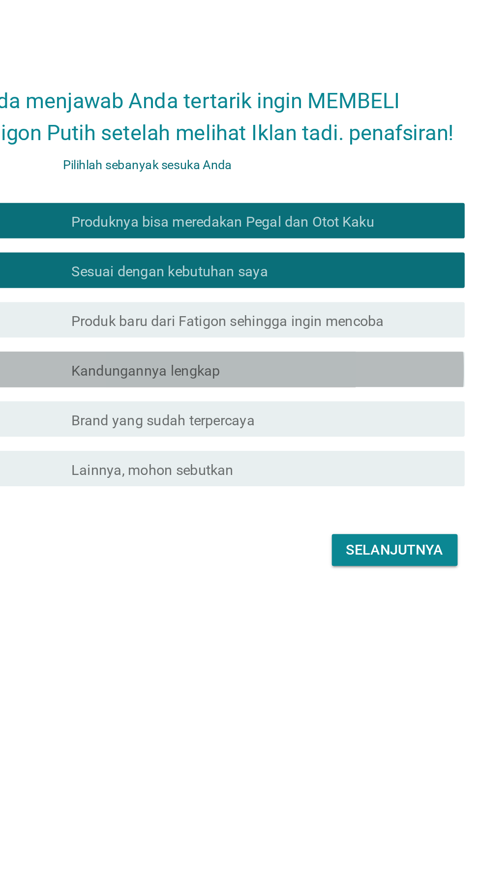
click at [296, 472] on div "memeriksa garis besar kotak centang kosong Kandungannya lengkap" at bounding box center [244, 462] width 268 height 20
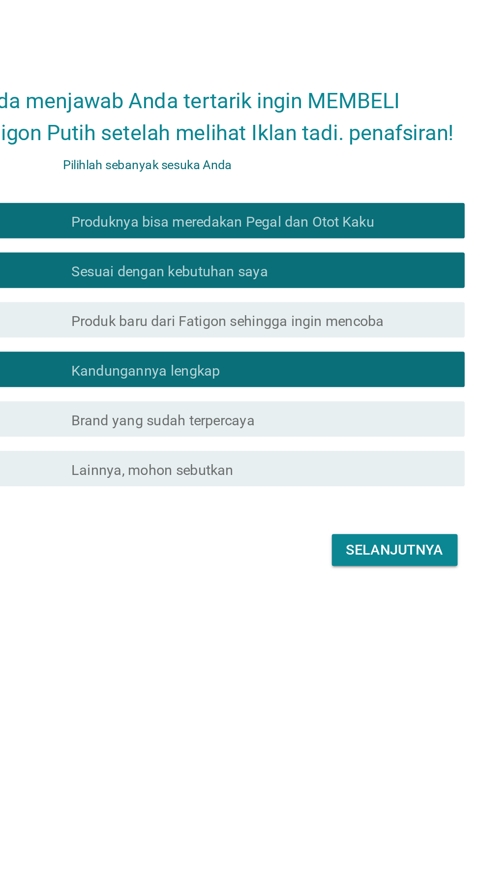
click at [298, 495] on div "garis besar kotak centang kosong Brand yang sudah terpercaya" at bounding box center [265, 489] width 211 height 12
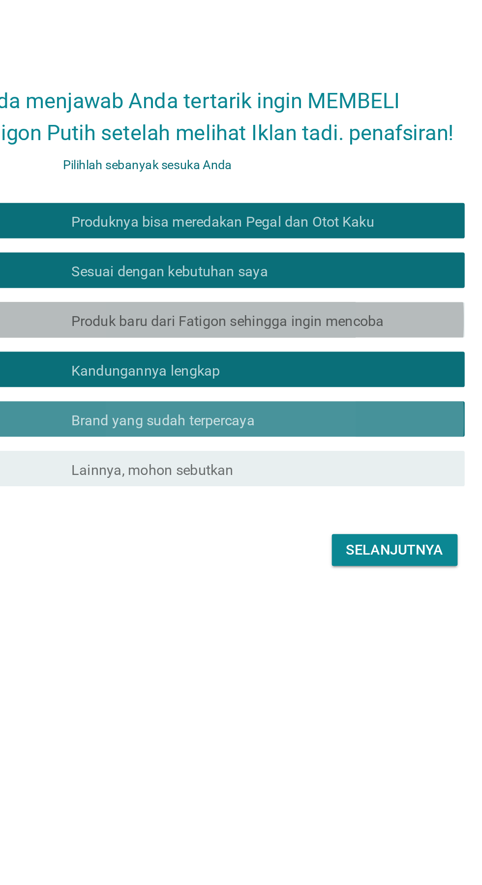
click at [299, 440] on font "Produk baru dari Fatigon sehingga ingin mencoba" at bounding box center [247, 434] width 174 height 9
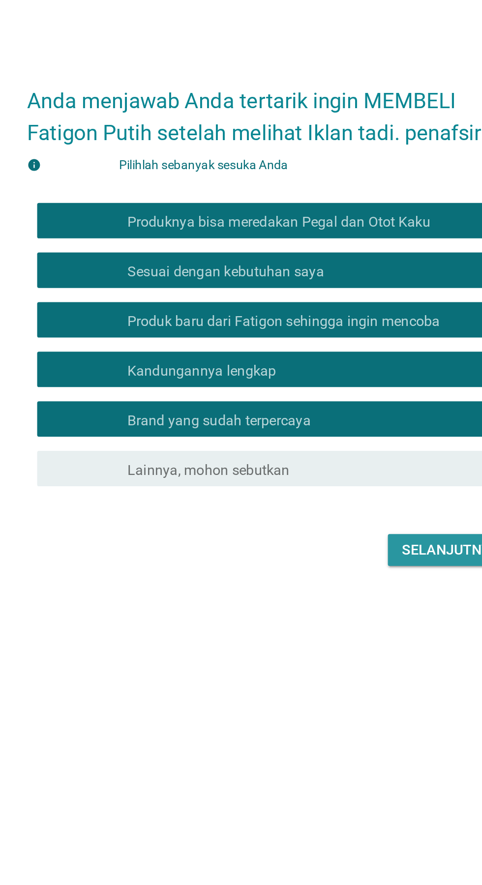
click at [329, 567] on font "Selanjutnya" at bounding box center [339, 561] width 54 height 9
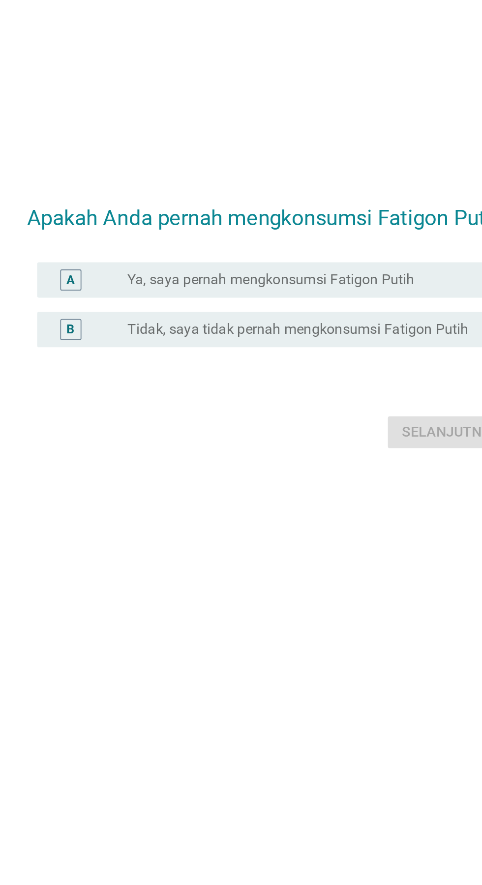
scroll to position [65, 0]
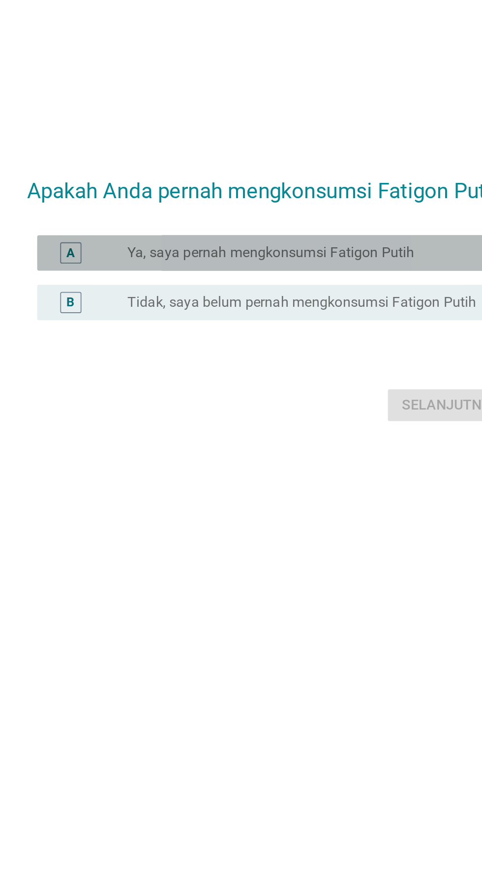
click at [316, 392] on font "Ya, saya pernah mengkonsumsi Fatigon Putih" at bounding box center [239, 396] width 159 height 9
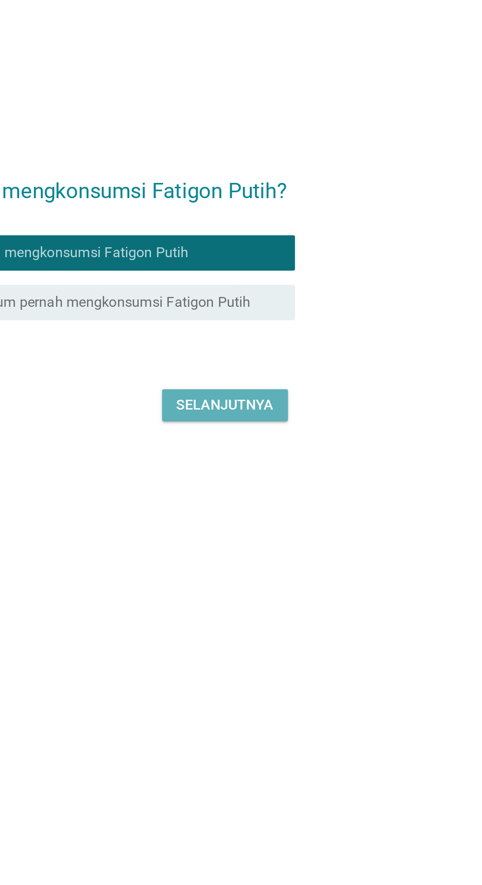
click at [366, 473] on button "Selanjutnya" at bounding box center [339, 482] width 70 height 18
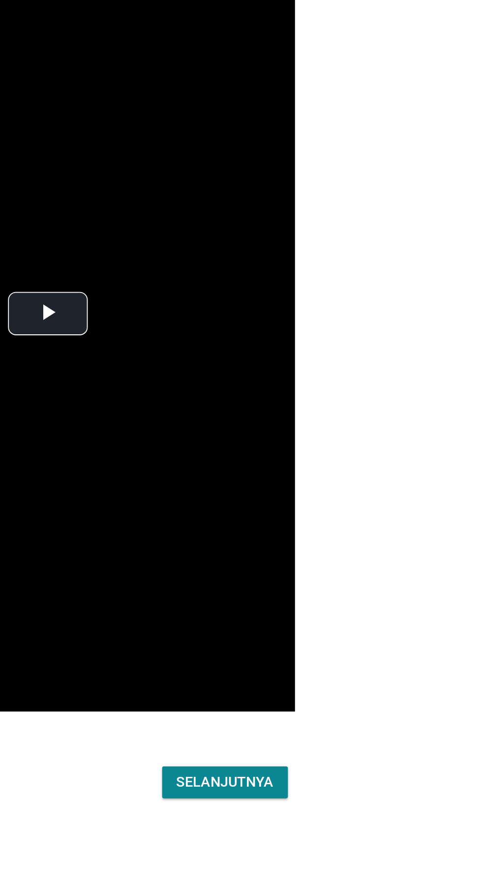
scroll to position [8, 0]
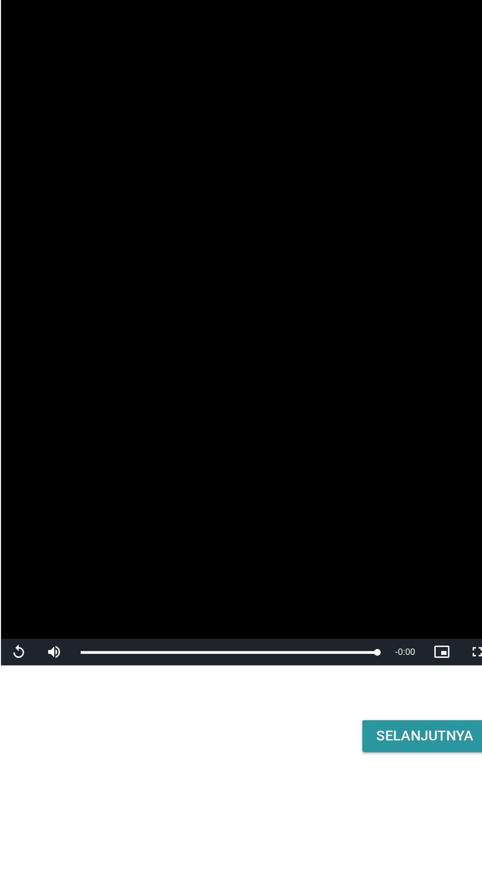
click at [345, 693] on font "Selanjutnya" at bounding box center [339, 687] width 54 height 12
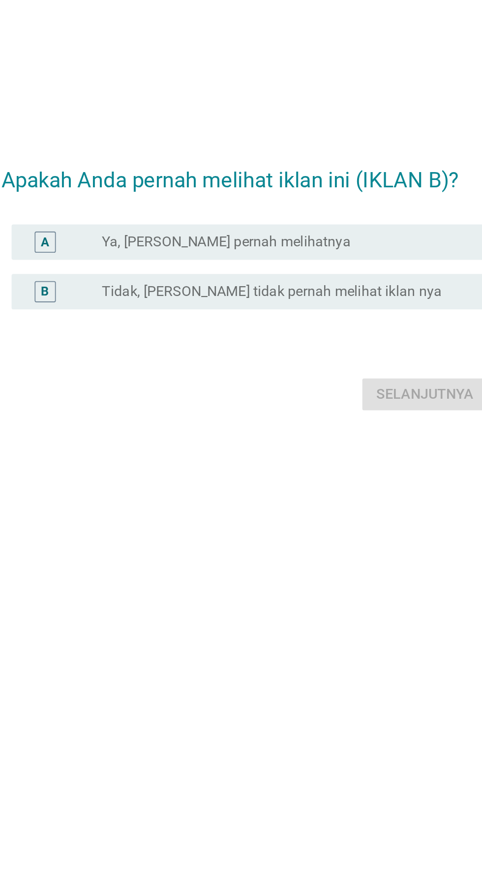
scroll to position [0, 0]
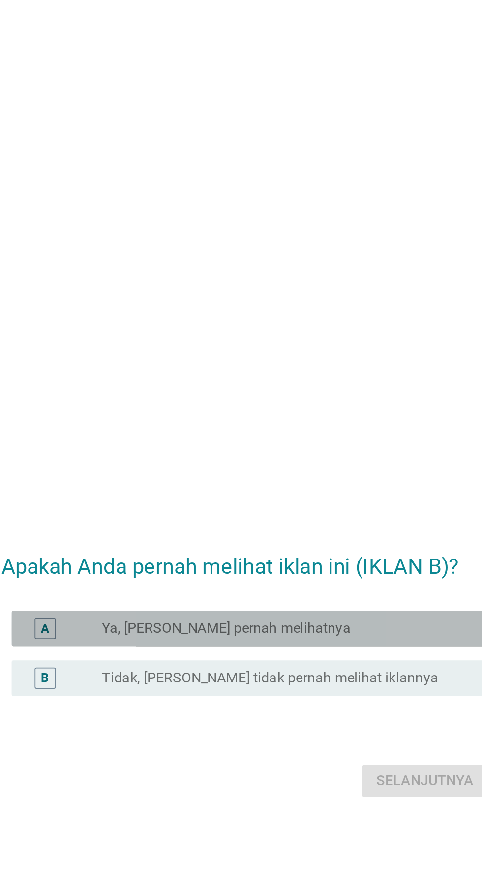
click at [273, 425] on font "Ya, [PERSON_NAME] pernah melihatnya" at bounding box center [229, 420] width 138 height 9
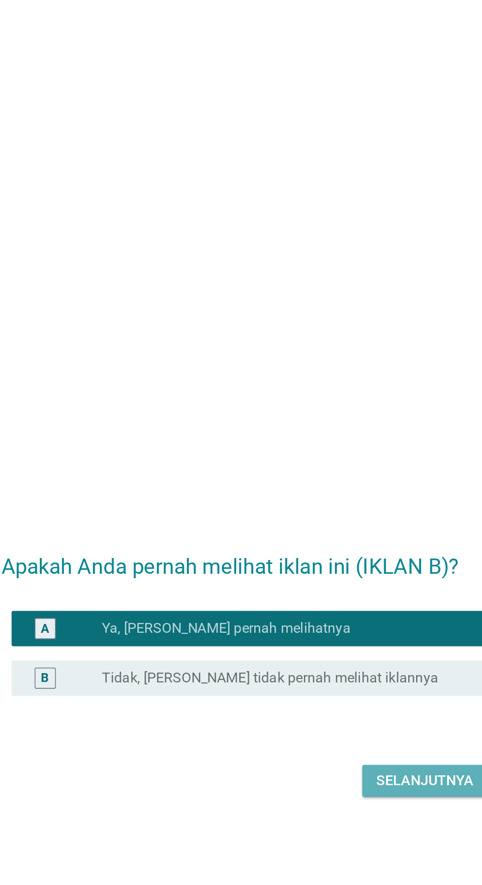
click at [339, 510] on font "Selanjutnya" at bounding box center [339, 505] width 54 height 9
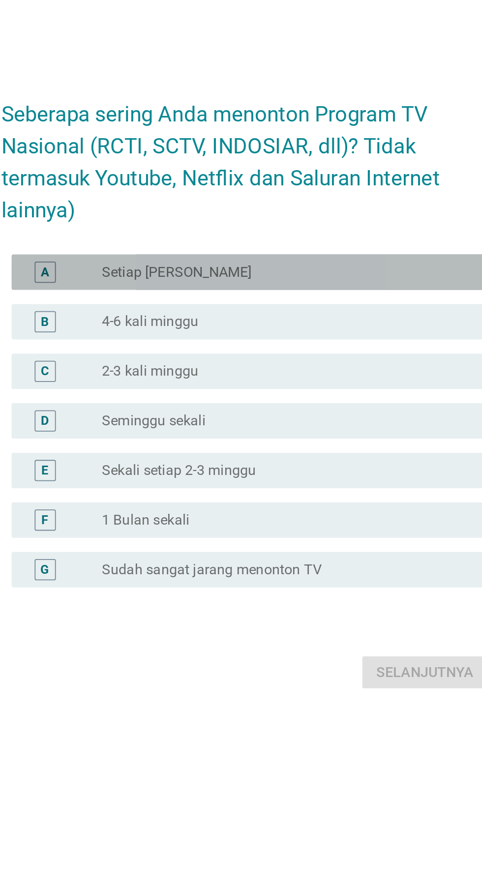
click at [269, 389] on div "A tombol radio tidak dicentang Setiap Hari" at bounding box center [244, 379] width 268 height 20
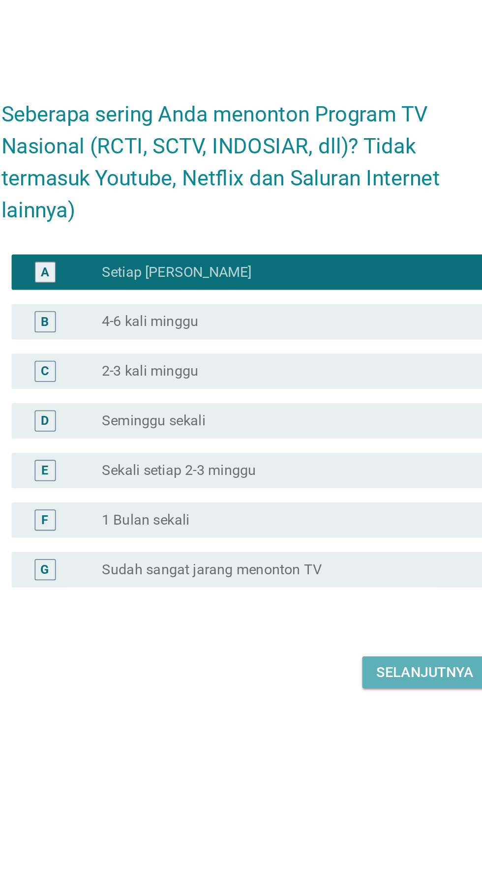
click at [337, 610] on button "Selanjutnya" at bounding box center [339, 601] width 70 height 18
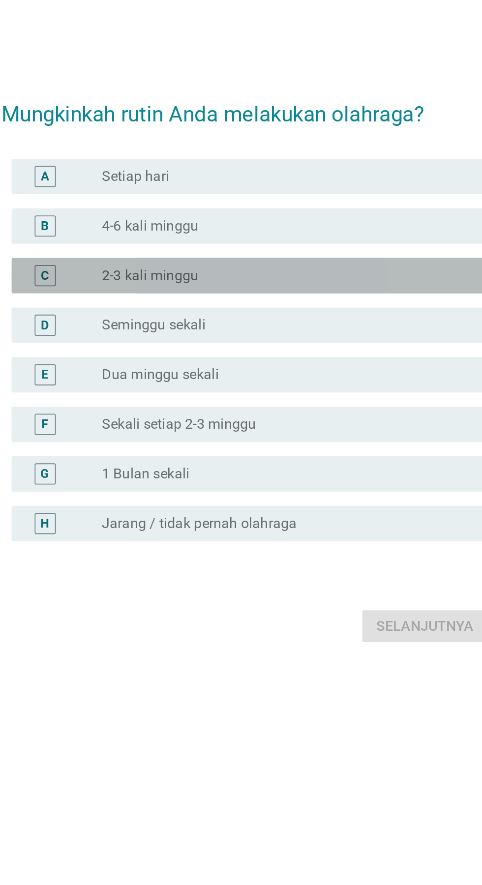
click at [275, 393] on div "C tombol radio tidak dicentang 2-3 kali minggu" at bounding box center [244, 383] width 268 height 20
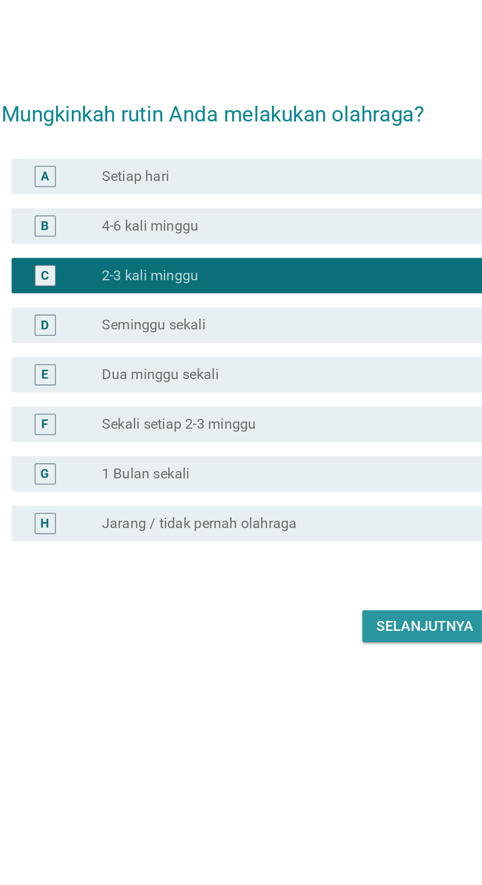
click at [342, 582] on font "Selanjutnya" at bounding box center [339, 577] width 54 height 9
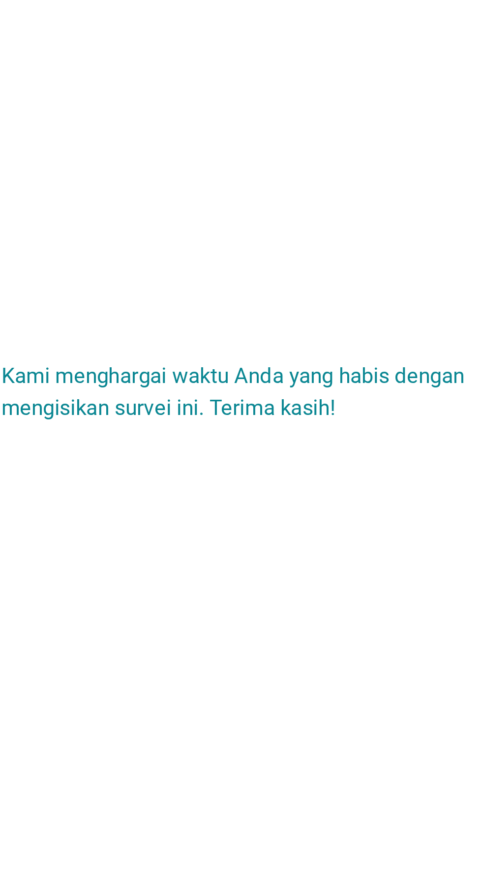
scroll to position [0, 0]
